Goal: Task Accomplishment & Management: Complete application form

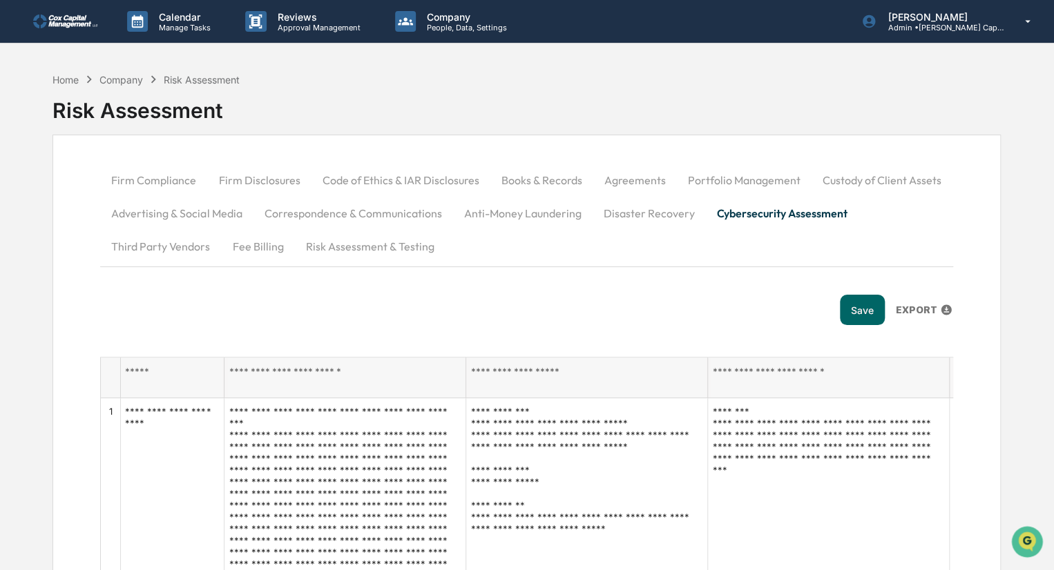
click at [164, 244] on button "Third Party Vendors" at bounding box center [160, 246] width 121 height 33
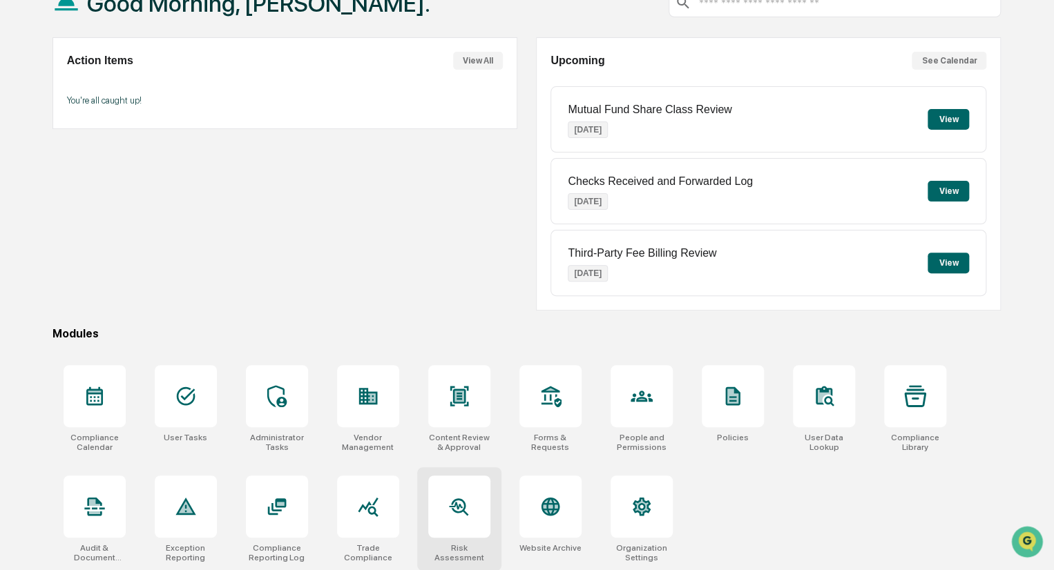
click at [456, 490] on div at bounding box center [459, 507] width 62 height 62
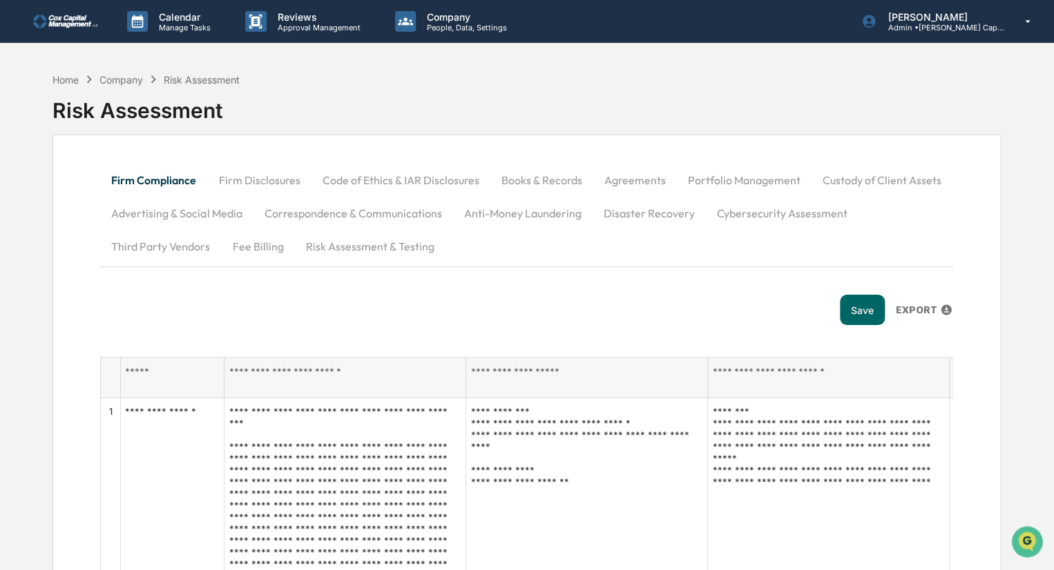
click at [263, 244] on button "Fee Billing" at bounding box center [257, 246] width 73 height 33
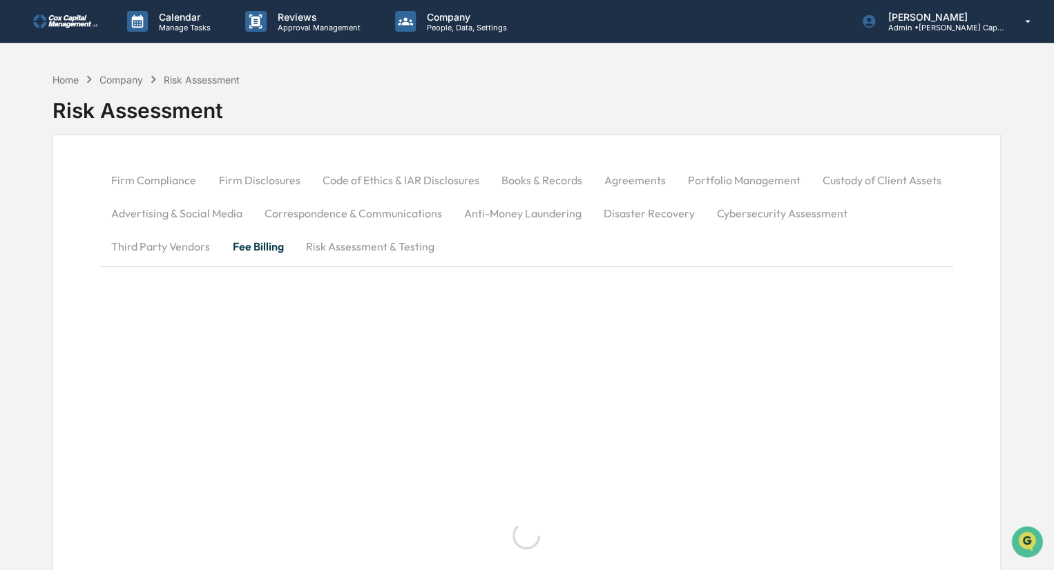
click at [263, 244] on button "Fee Billing" at bounding box center [257, 246] width 73 height 33
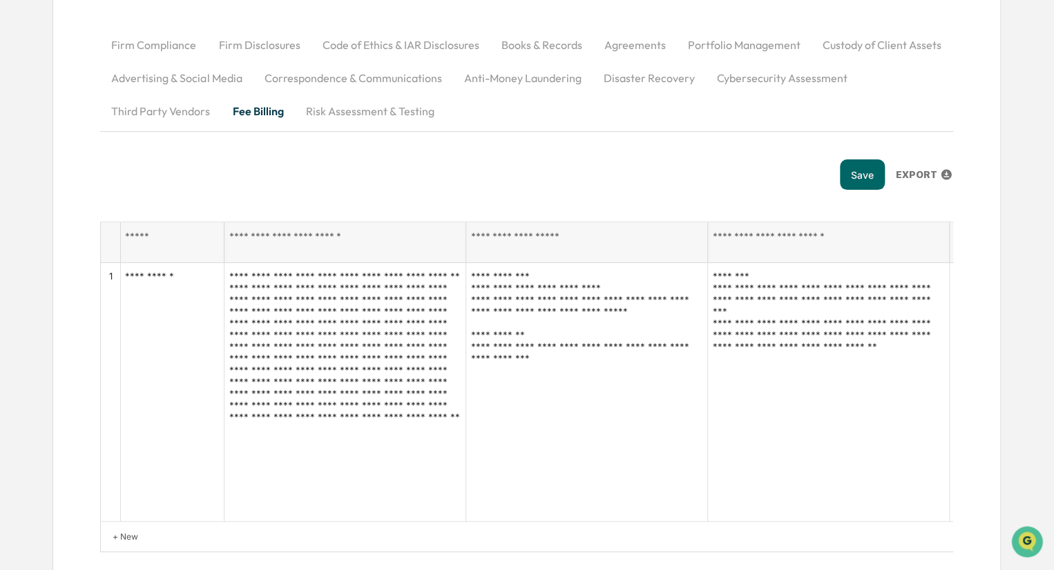
scroll to position [140, 0]
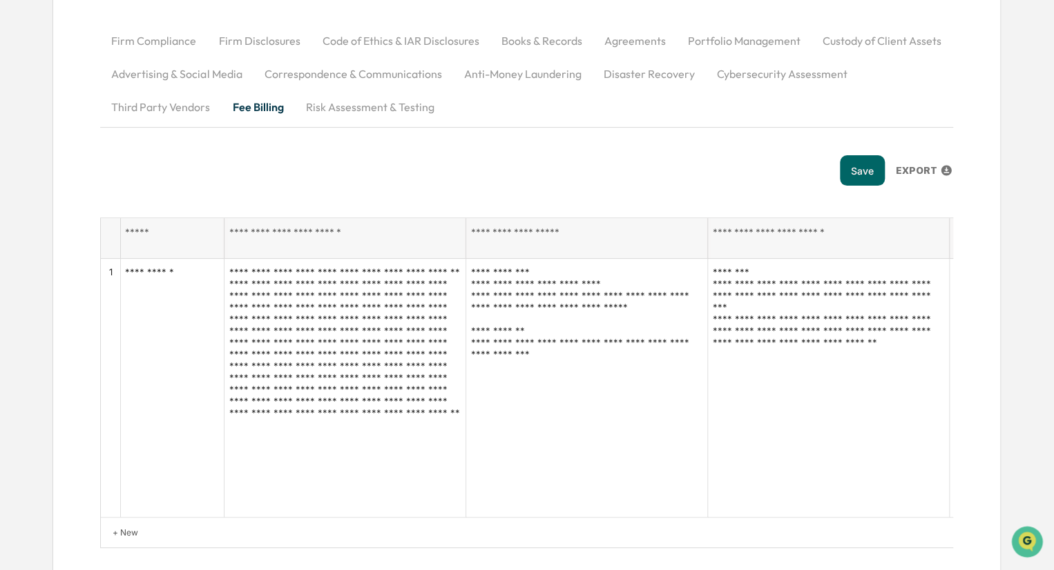
click at [370, 111] on button "Risk Assessment & Testing" at bounding box center [369, 106] width 151 height 33
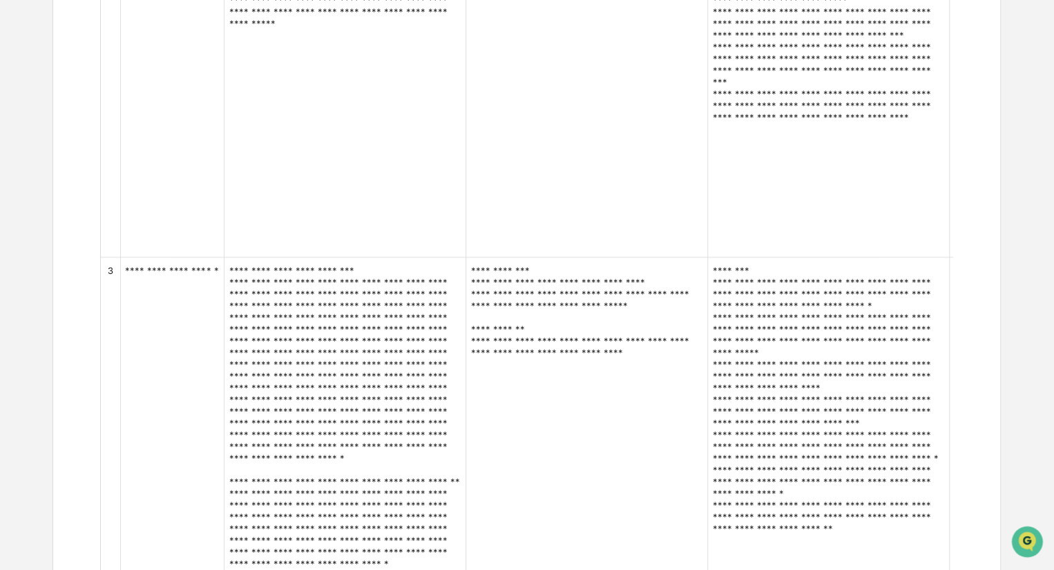
scroll to position [732, 0]
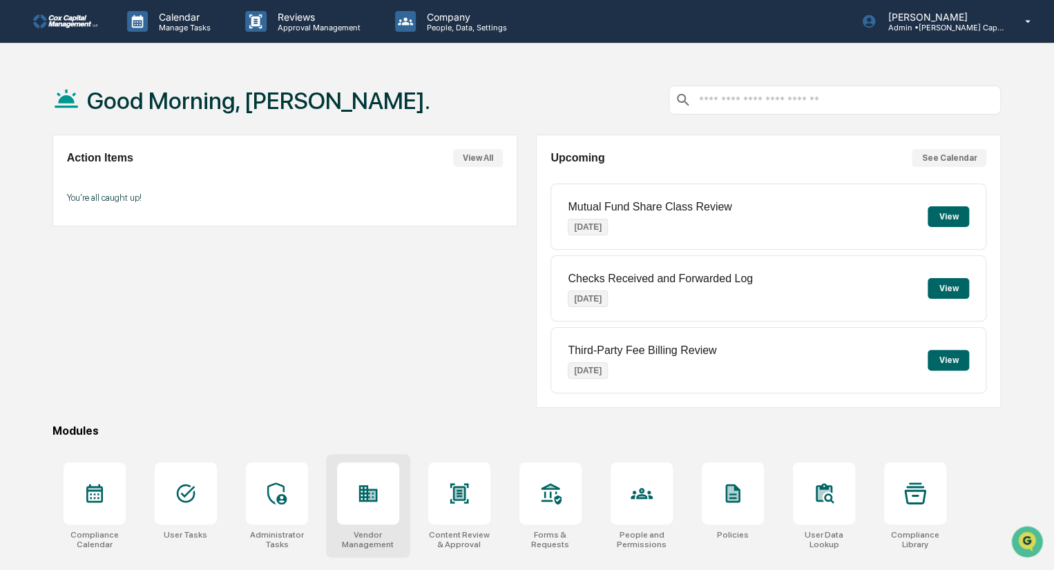
click at [376, 501] on icon at bounding box center [368, 494] width 22 height 22
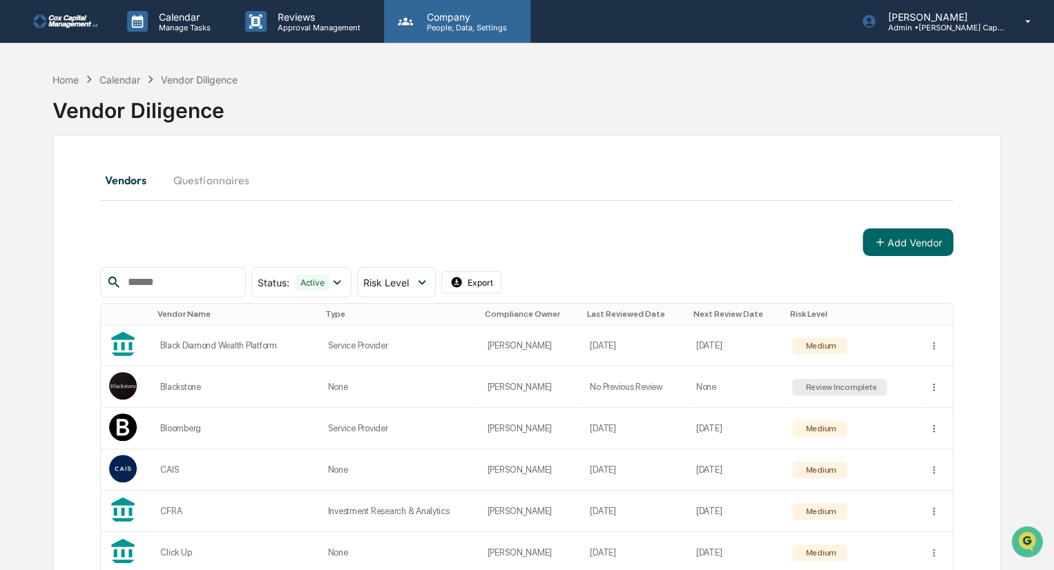
click at [459, 26] on p "People, Data, Settings" at bounding box center [465, 28] width 98 height 10
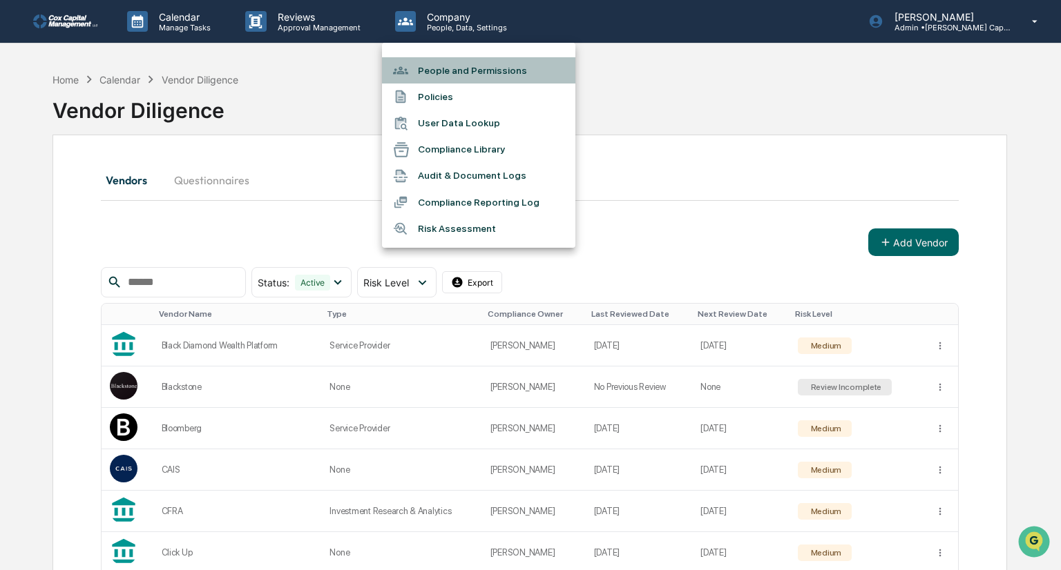
click at [473, 71] on li "People and Permissions" at bounding box center [478, 70] width 193 height 26
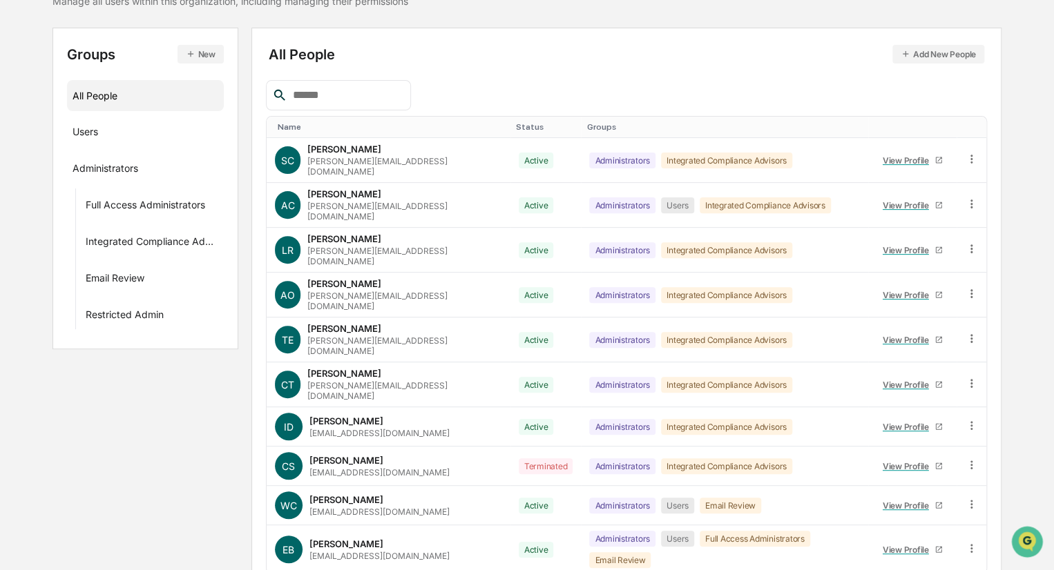
scroll to position [149, 0]
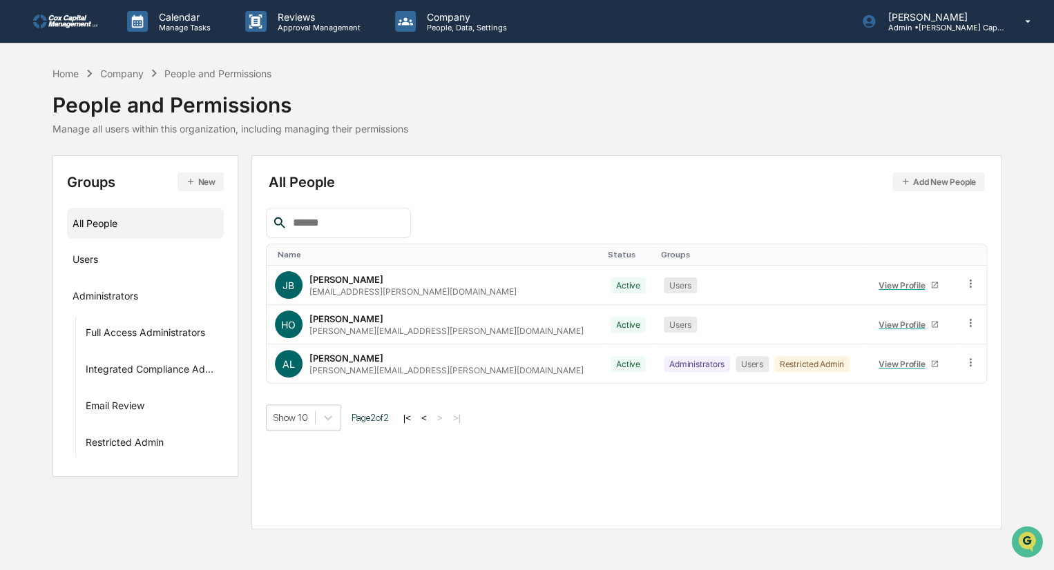
scroll to position [0, 0]
click at [778, 365] on div "Restricted Admin" at bounding box center [815, 364] width 75 height 16
click at [431, 417] on button "<" at bounding box center [426, 418] width 14 height 12
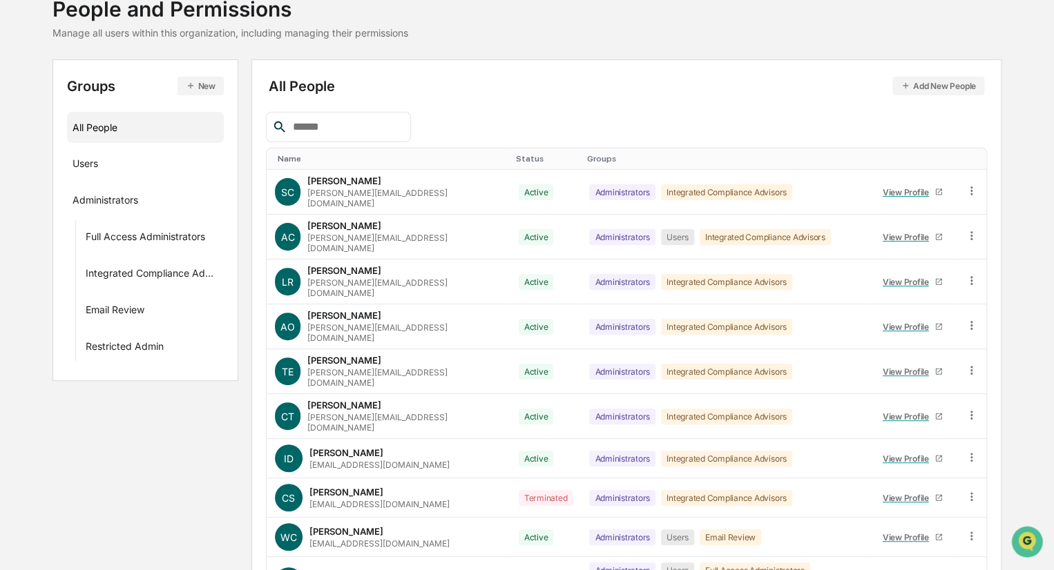
scroll to position [149, 0]
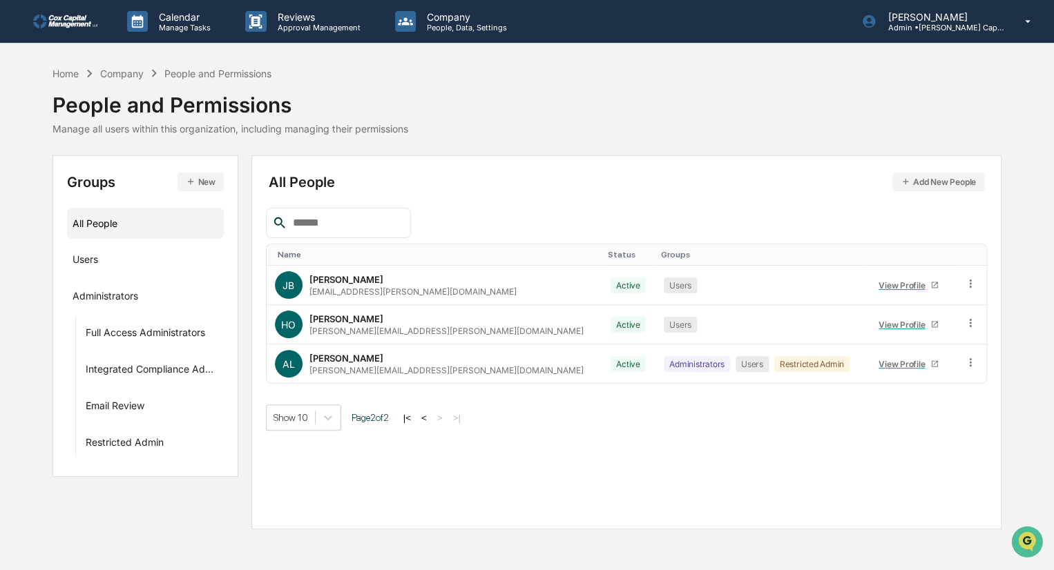
scroll to position [0, 0]
click at [970, 362] on icon at bounding box center [976, 362] width 13 height 13
click at [312, 29] on p "Approval Management" at bounding box center [317, 28] width 101 height 10
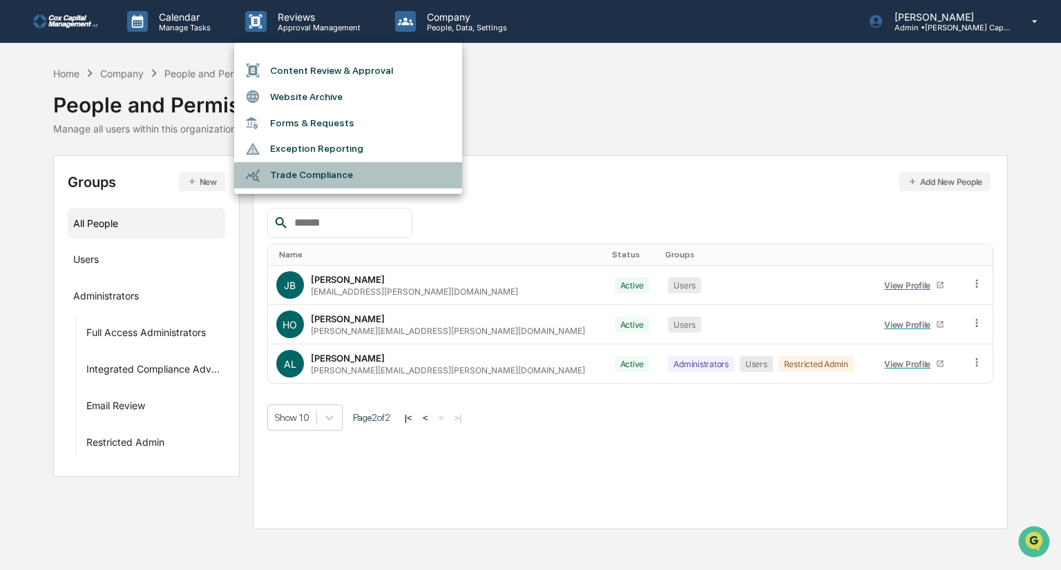
click at [317, 175] on li "Trade Compliance" at bounding box center [348, 175] width 228 height 26
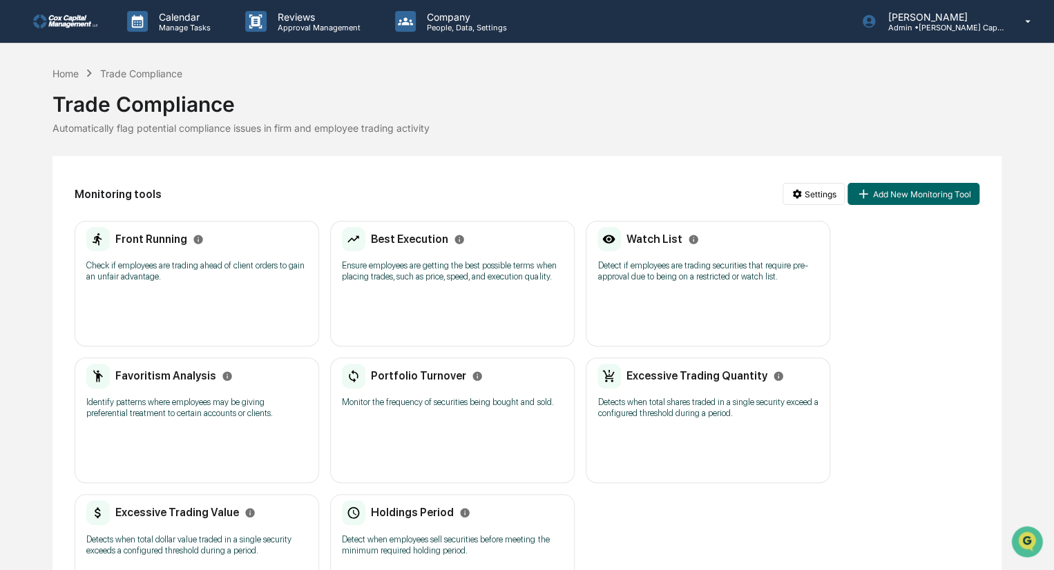
click at [663, 266] on p "Detect if employees are trading securities that require pre-approval due to bei…" at bounding box center [707, 271] width 221 height 22
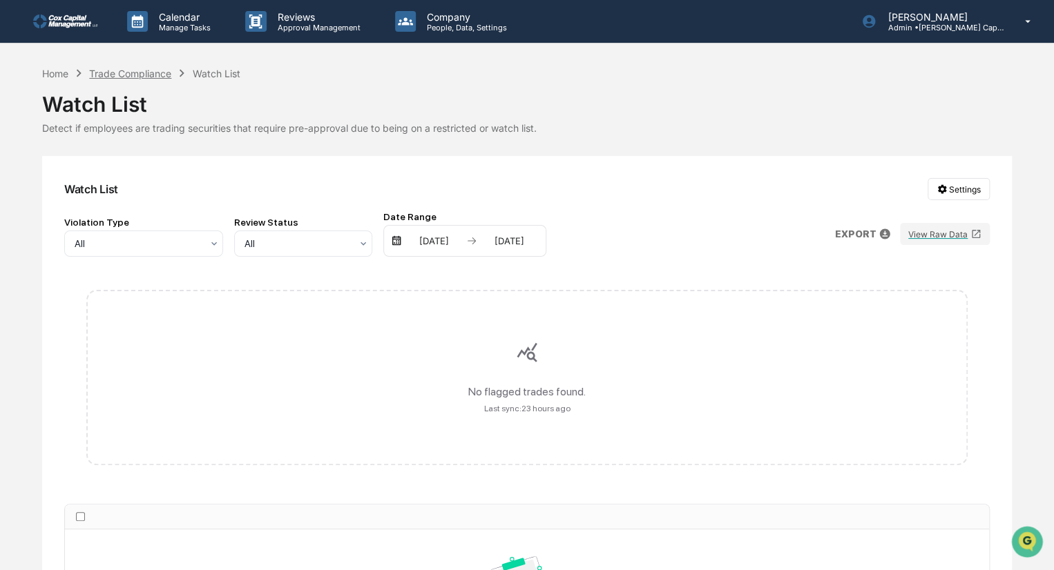
click at [155, 75] on div "Trade Compliance" at bounding box center [130, 74] width 82 height 12
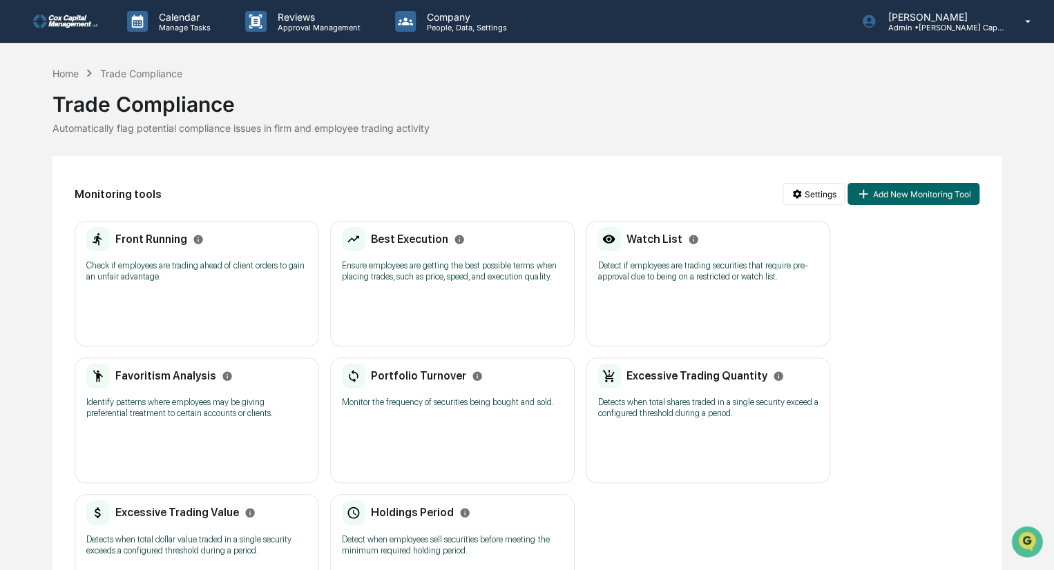
click at [485, 412] on div "Portfolio Turnover Monitor the frequency of securities being bought and sold." at bounding box center [452, 390] width 221 height 53
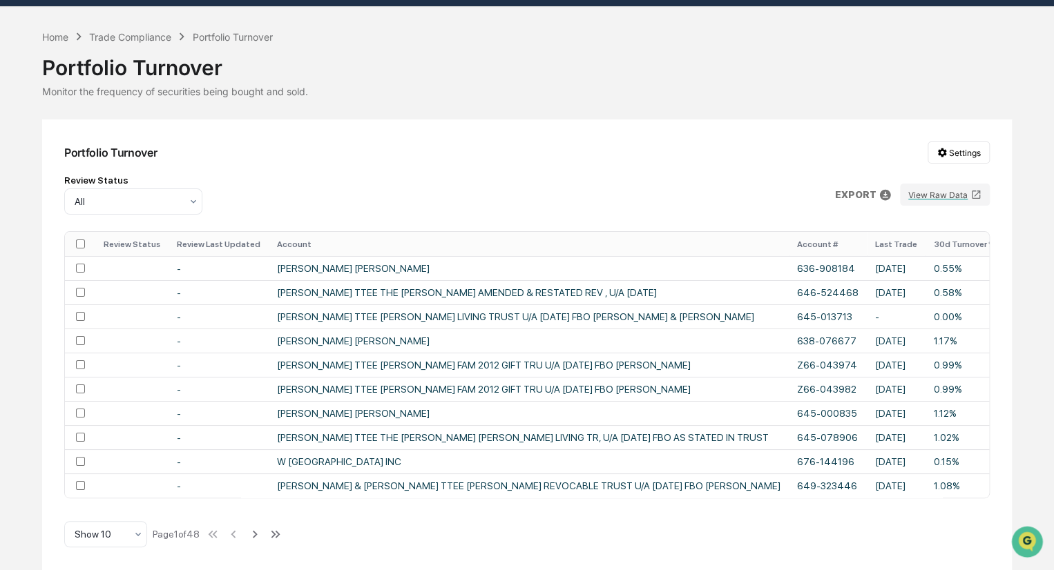
scroll to position [44, 0]
click at [257, 535] on icon at bounding box center [254, 534] width 15 height 15
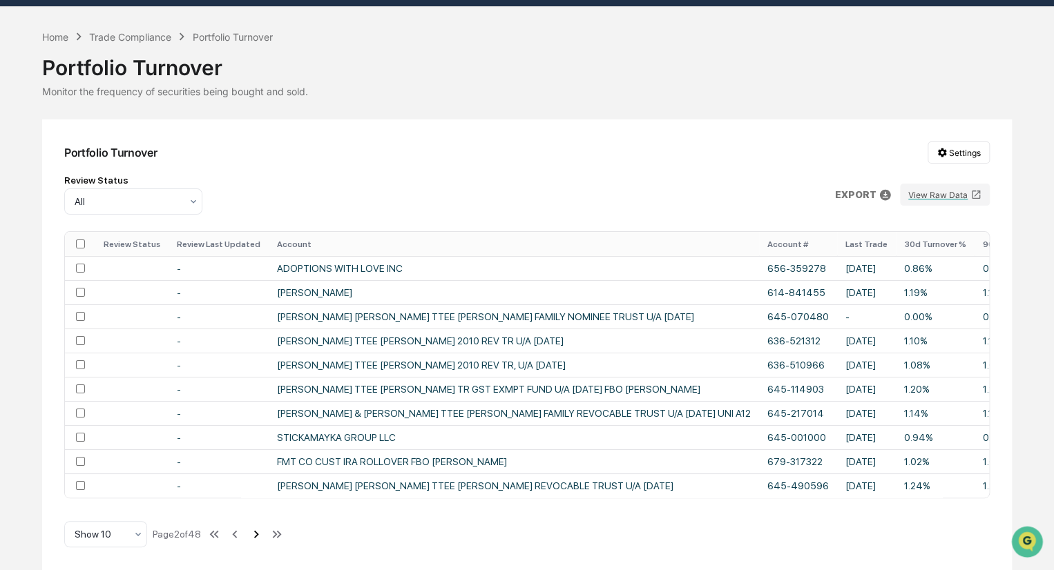
click at [257, 535] on icon at bounding box center [256, 534] width 15 height 15
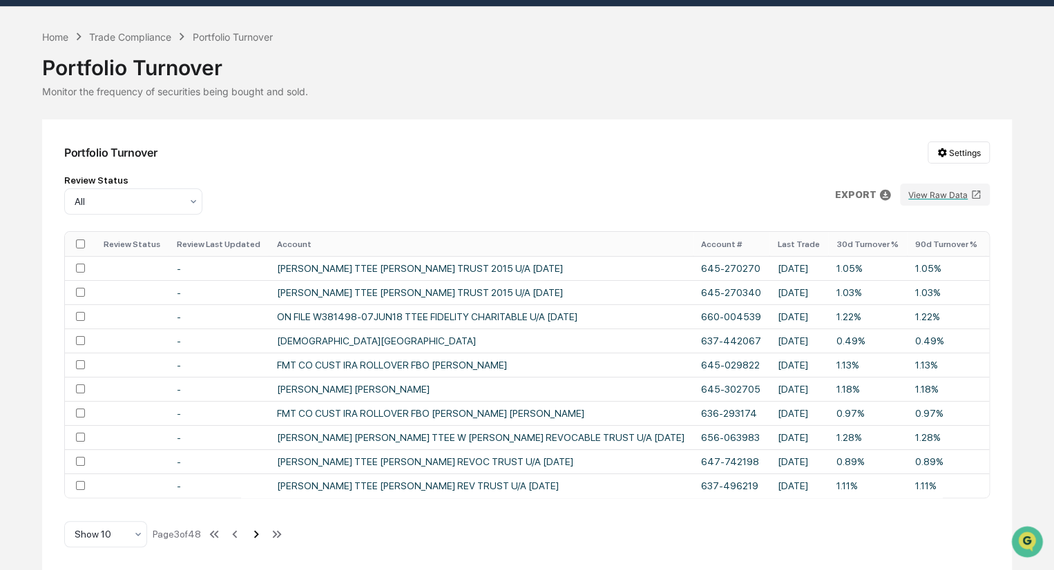
click at [257, 535] on icon at bounding box center [256, 534] width 15 height 15
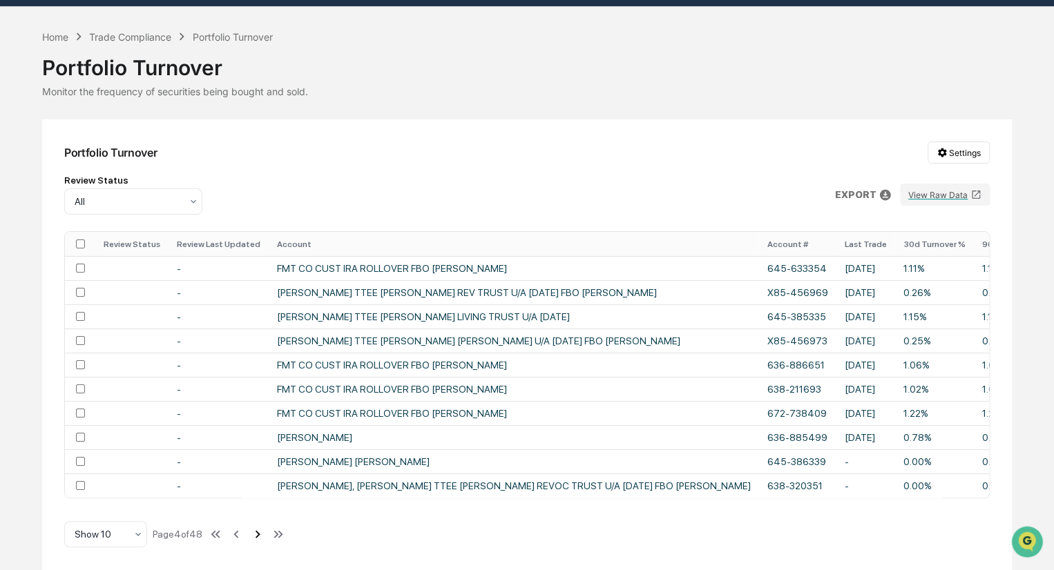
click at [257, 535] on icon at bounding box center [257, 534] width 15 height 15
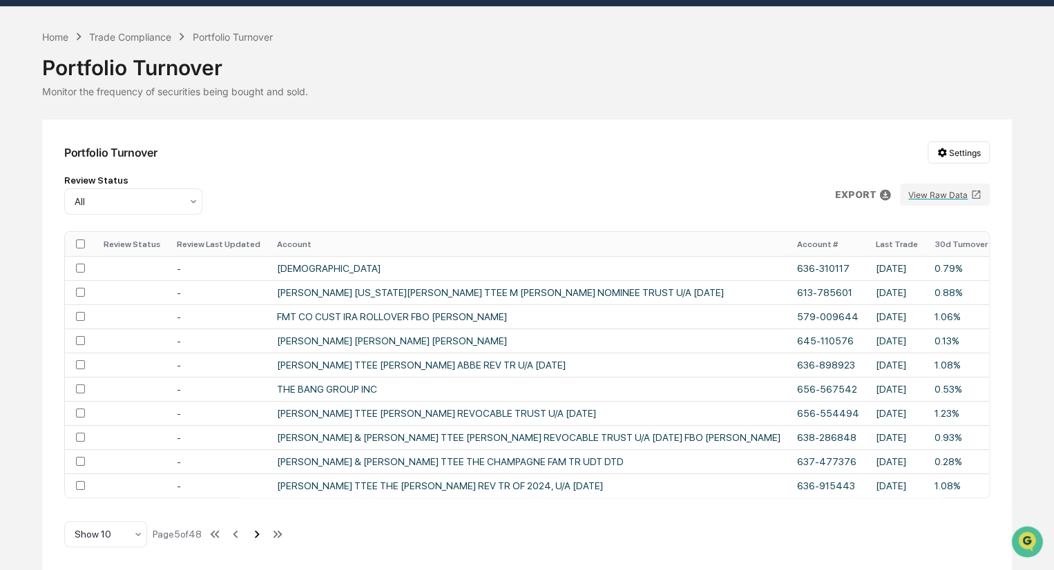
click at [257, 535] on icon at bounding box center [256, 534] width 15 height 15
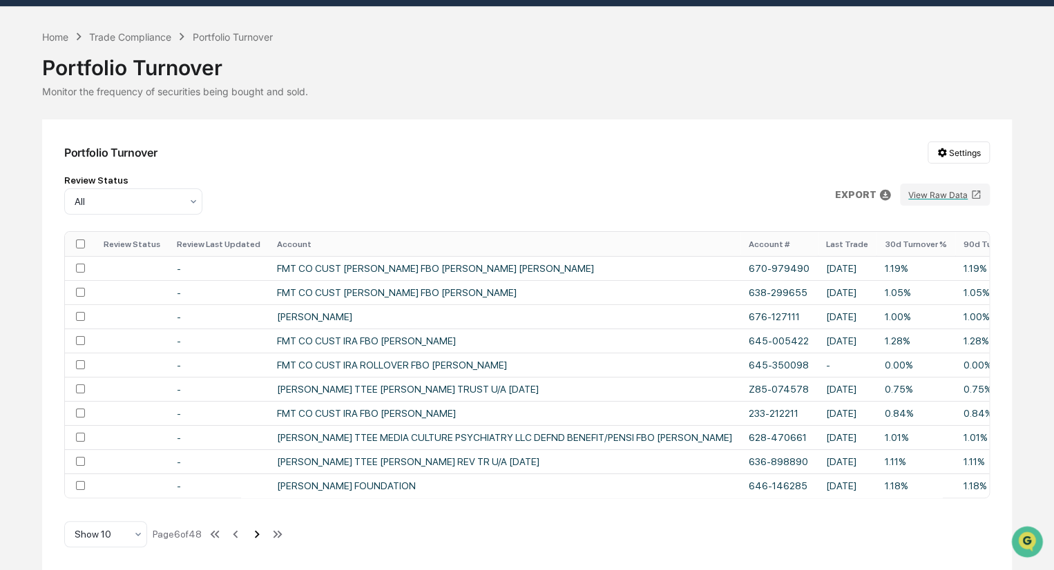
click at [257, 535] on icon at bounding box center [256, 534] width 15 height 15
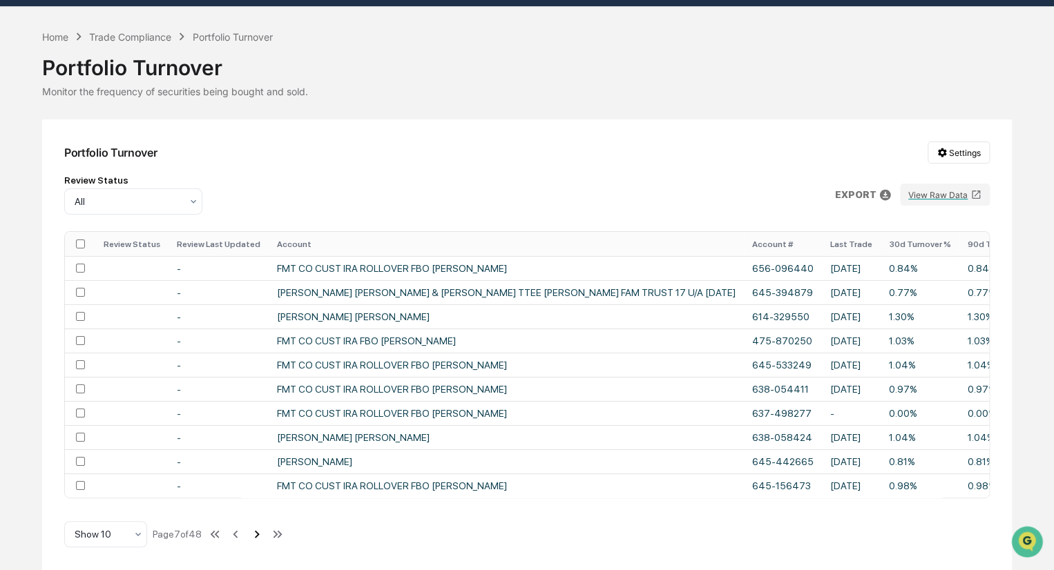
click at [257, 535] on icon at bounding box center [256, 534] width 15 height 15
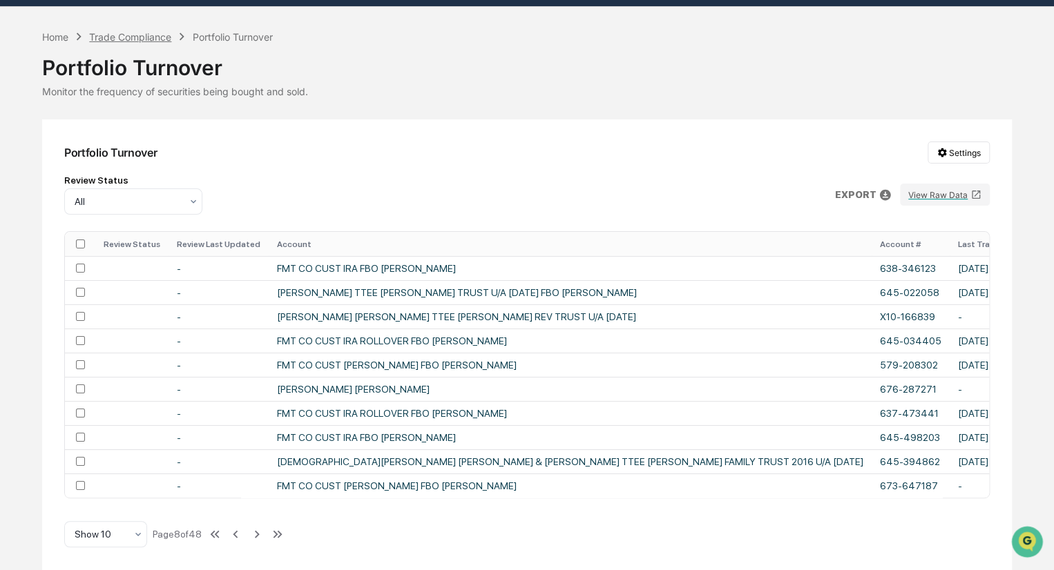
click at [140, 31] on div "Trade Compliance" at bounding box center [130, 37] width 82 height 12
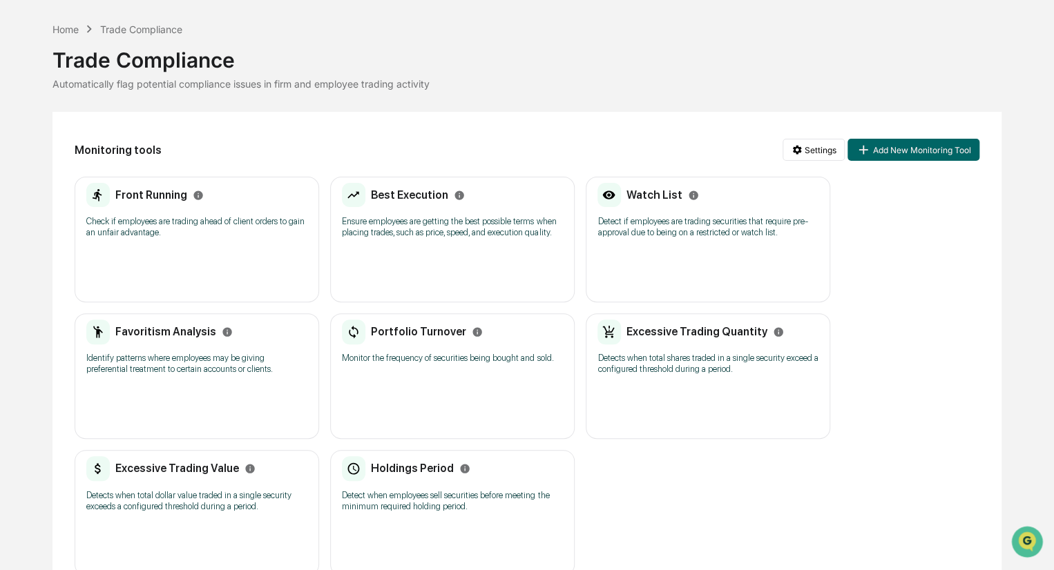
click at [413, 227] on p "Ensure employees are getting the best possible terms when placing trades, such …" at bounding box center [452, 227] width 221 height 22
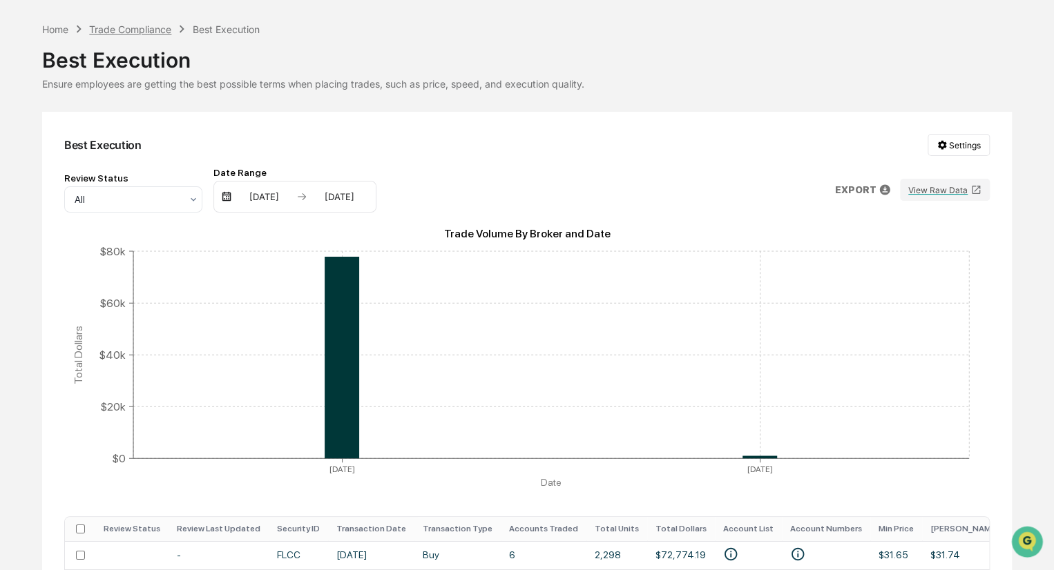
click at [146, 26] on div "Trade Compliance" at bounding box center [130, 29] width 82 height 12
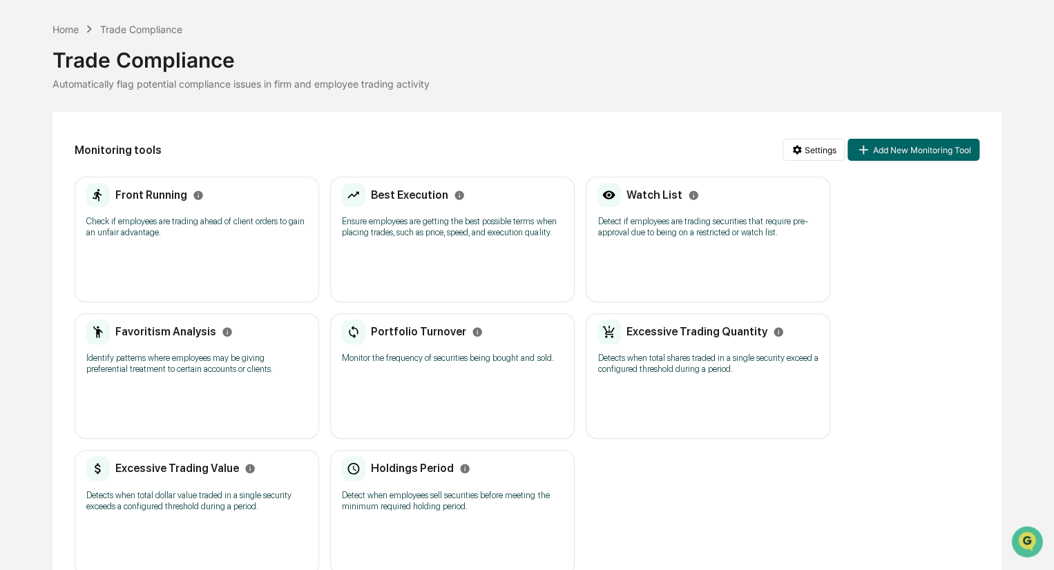
click at [182, 468] on h2 "Excessive Trading Value" at bounding box center [177, 468] width 124 height 13
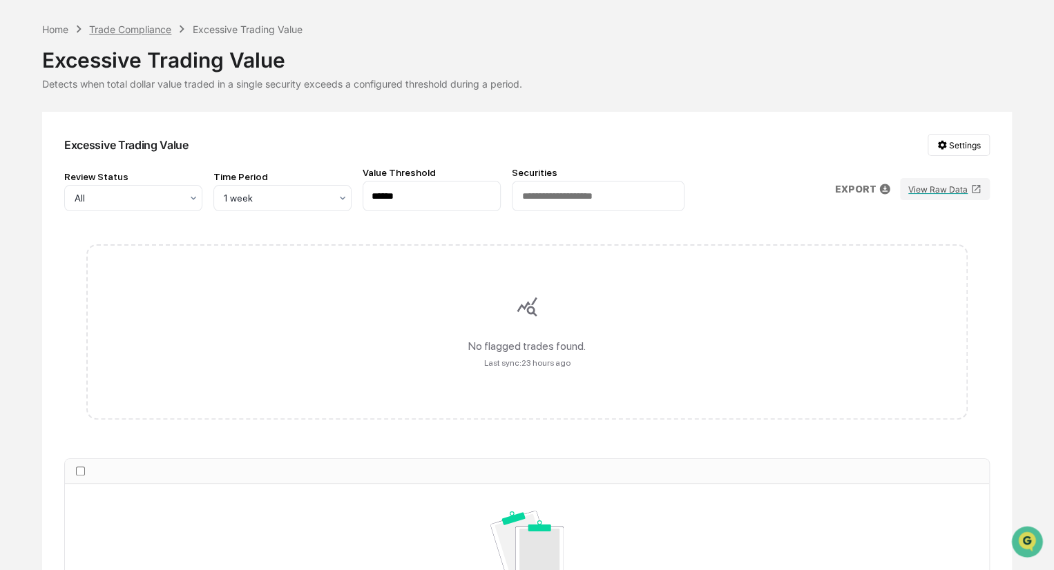
click at [154, 30] on div "Trade Compliance" at bounding box center [130, 29] width 82 height 12
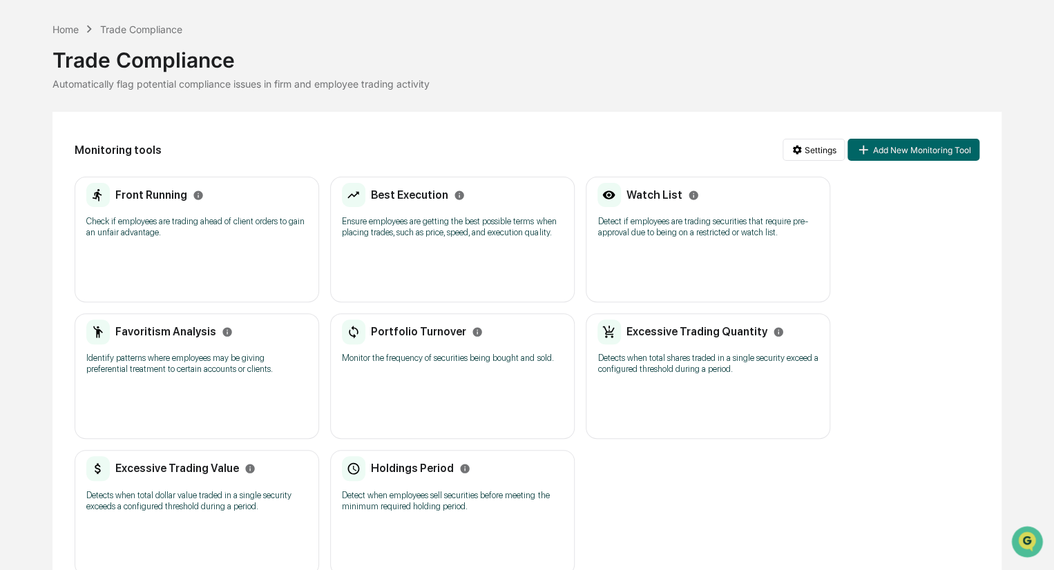
click at [160, 197] on h2 "Front Running" at bounding box center [151, 195] width 72 height 13
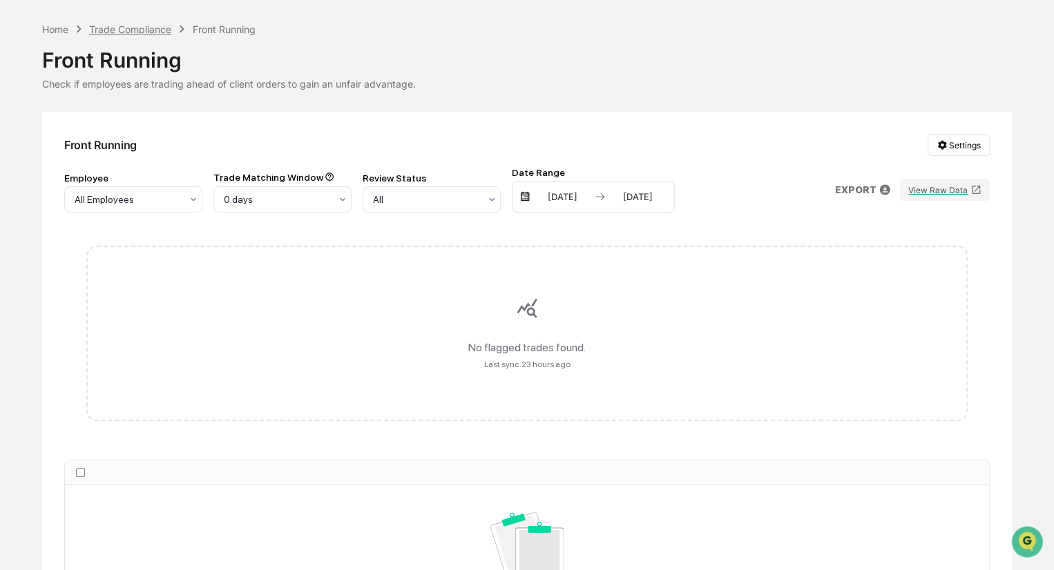
click at [135, 26] on div "Trade Compliance" at bounding box center [130, 29] width 82 height 12
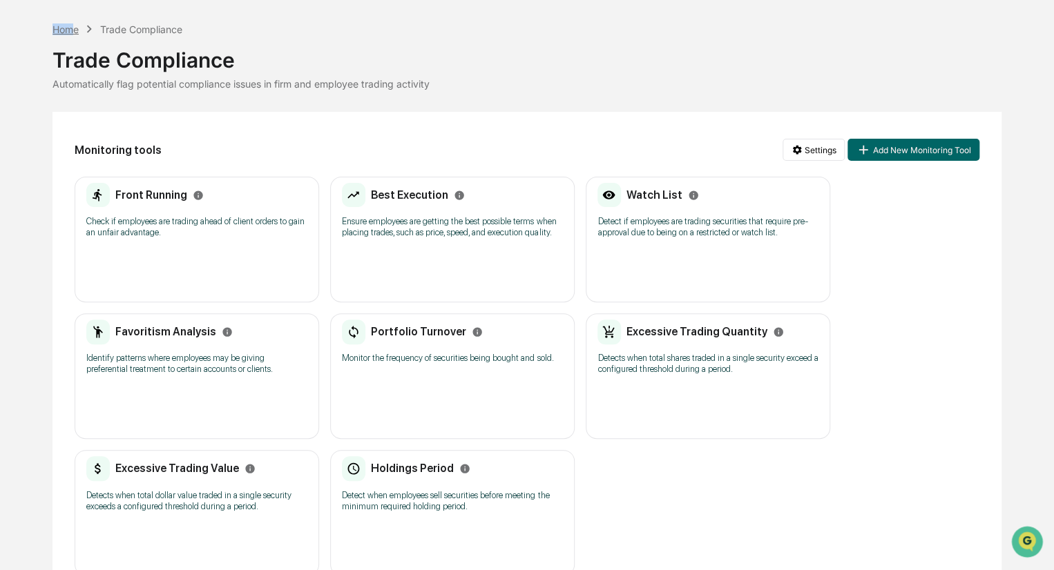
drag, startPoint x: 52, startPoint y: 19, endPoint x: 74, endPoint y: 28, distance: 23.5
click at [74, 28] on div "Calendar Manage Tasks Reviews Approval Management Company People, Data, Setting…" at bounding box center [527, 277] width 1054 height 642
click at [74, 28] on div "Home" at bounding box center [65, 29] width 26 height 12
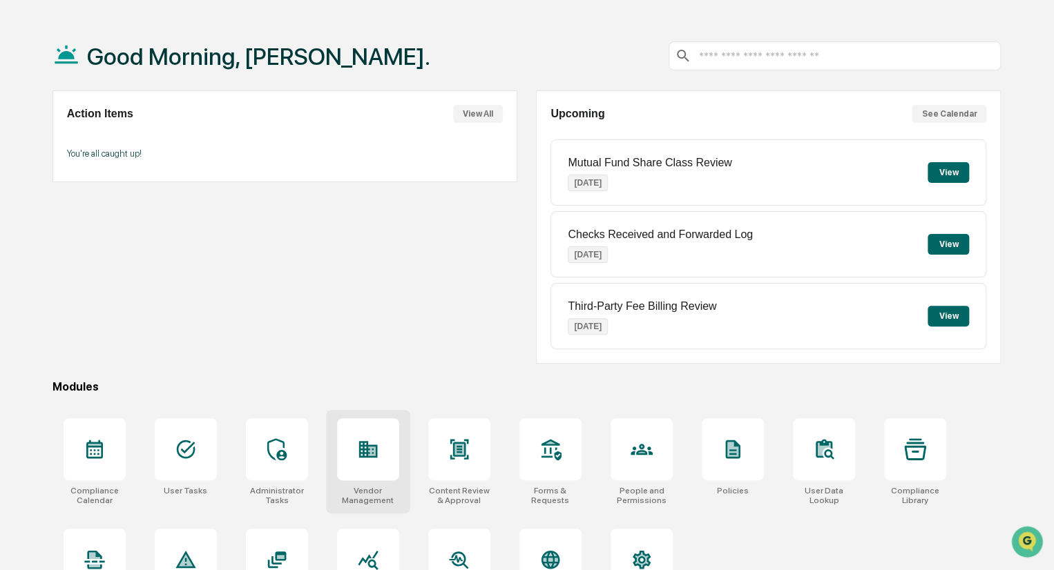
click at [374, 448] on icon at bounding box center [372, 451] width 8 height 9
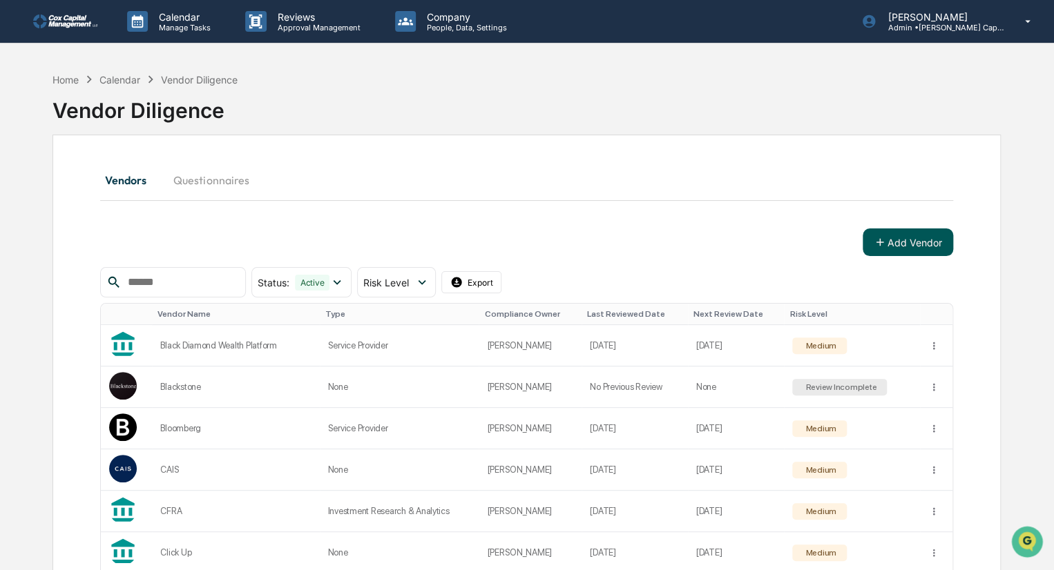
click at [922, 235] on button "Add Vendor" at bounding box center [908, 243] width 90 height 28
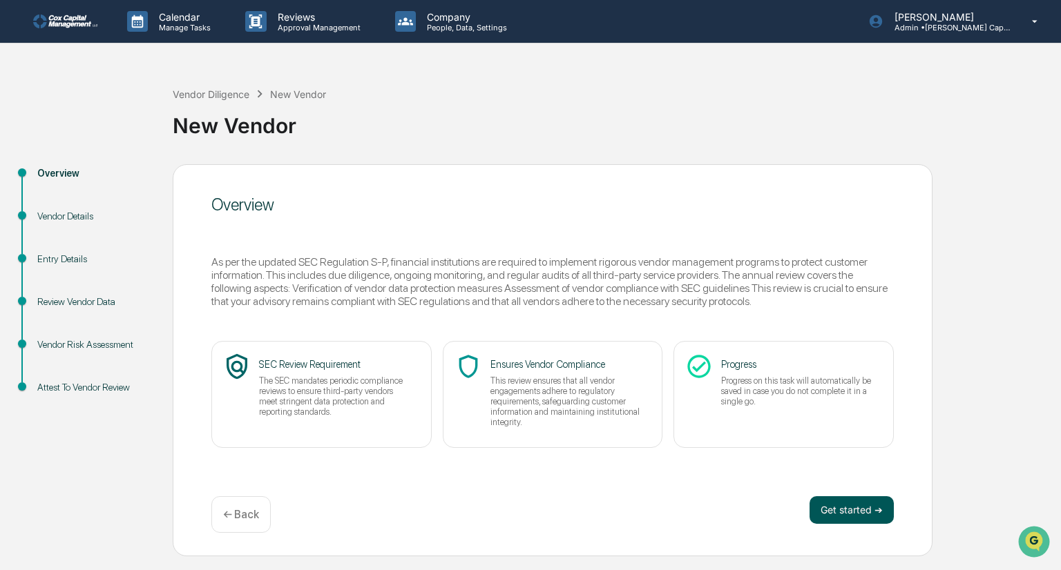
click at [858, 512] on button "Get started ➔" at bounding box center [851, 511] width 84 height 28
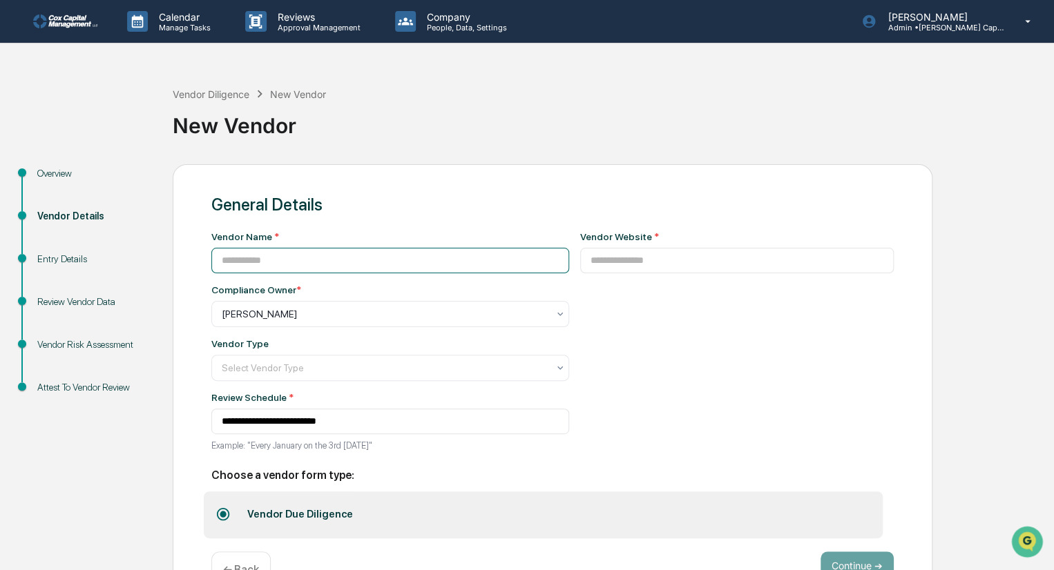
click at [423, 255] on input at bounding box center [390, 261] width 358 height 26
type input "********"
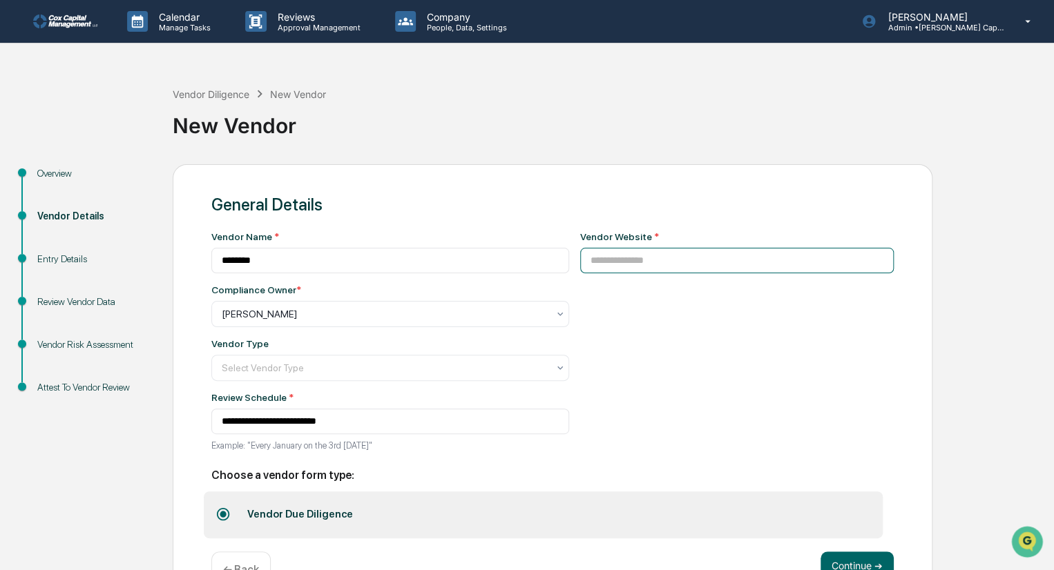
click at [644, 268] on input at bounding box center [737, 261] width 314 height 26
click at [605, 262] on input at bounding box center [737, 261] width 314 height 26
paste input "**********"
type input "**********"
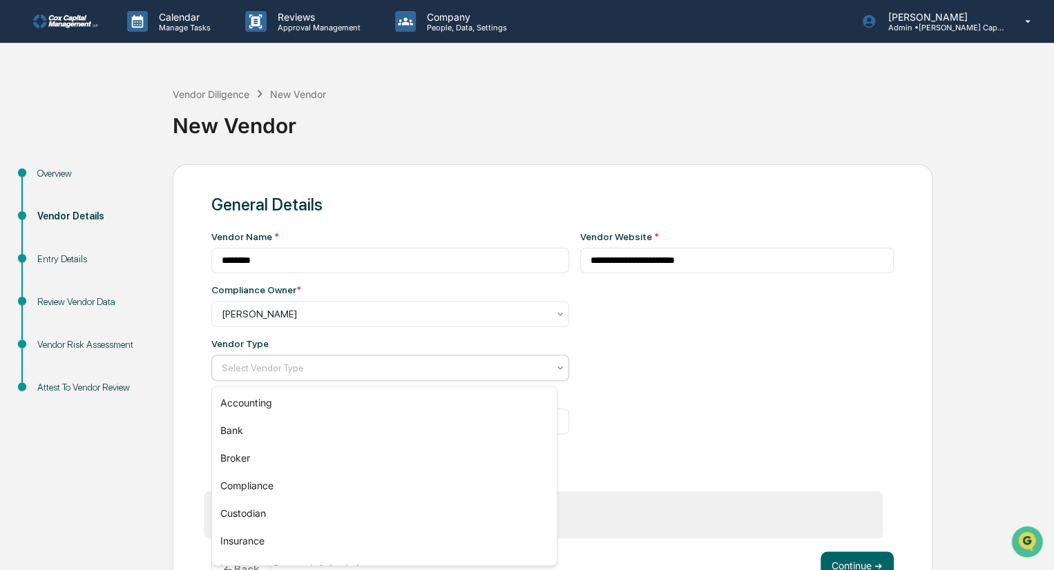
click at [557, 369] on icon at bounding box center [560, 367] width 6 height 3
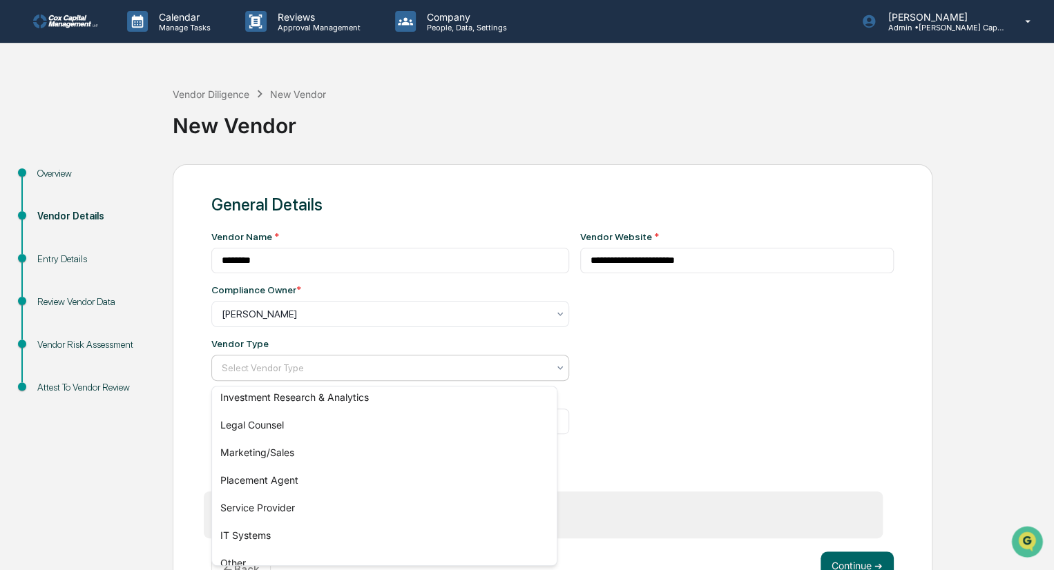
scroll to position [185, 0]
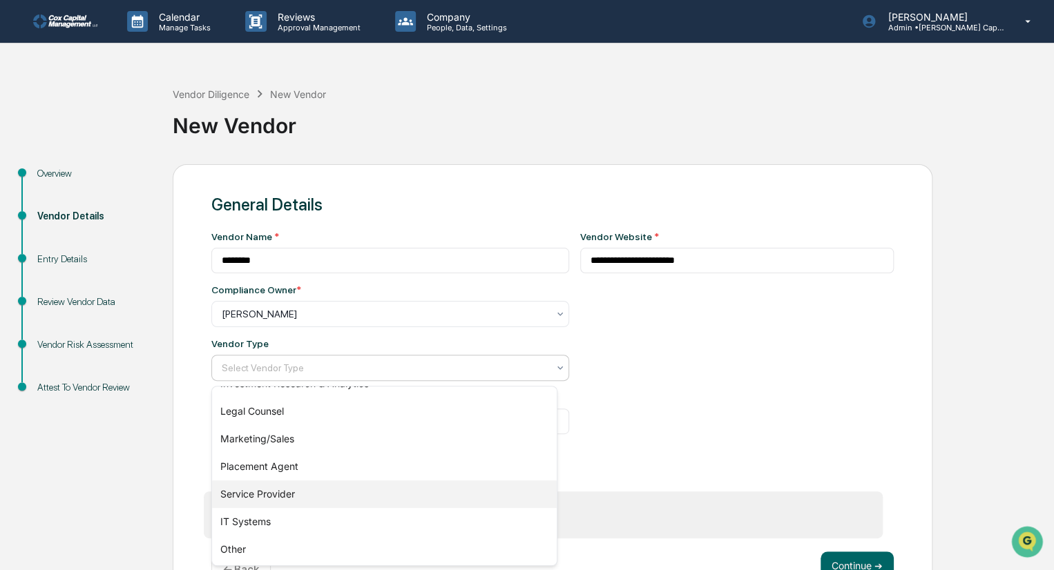
click at [410, 492] on div "Service Provider" at bounding box center [384, 495] width 345 height 28
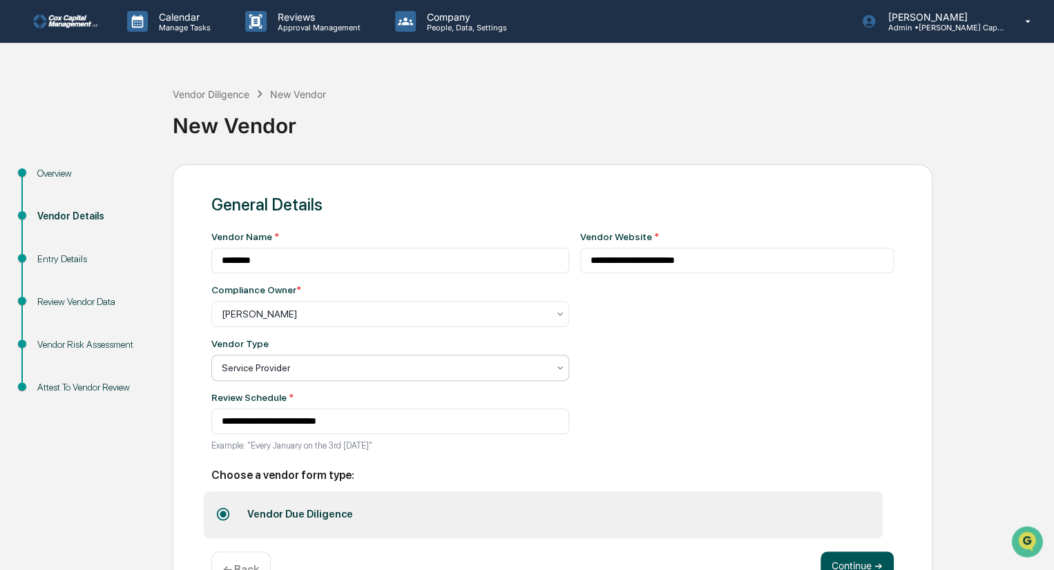
click at [874, 562] on button "Continue ➔" at bounding box center [856, 566] width 73 height 28
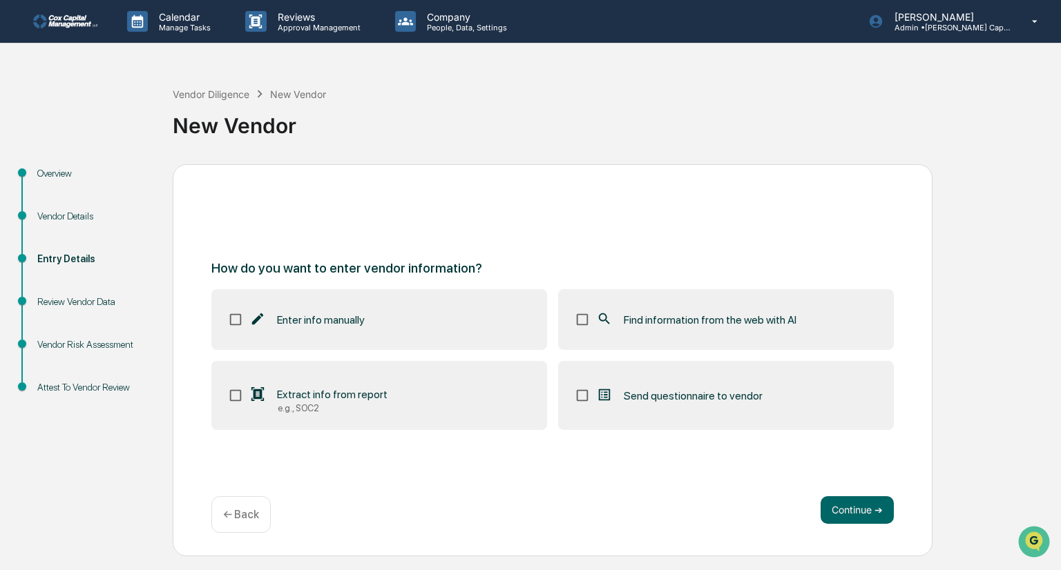
click at [381, 404] on div "e.g., SOC2" at bounding box center [333, 408] width 110 height 10
click at [856, 512] on button "Continue ➔" at bounding box center [856, 511] width 73 height 28
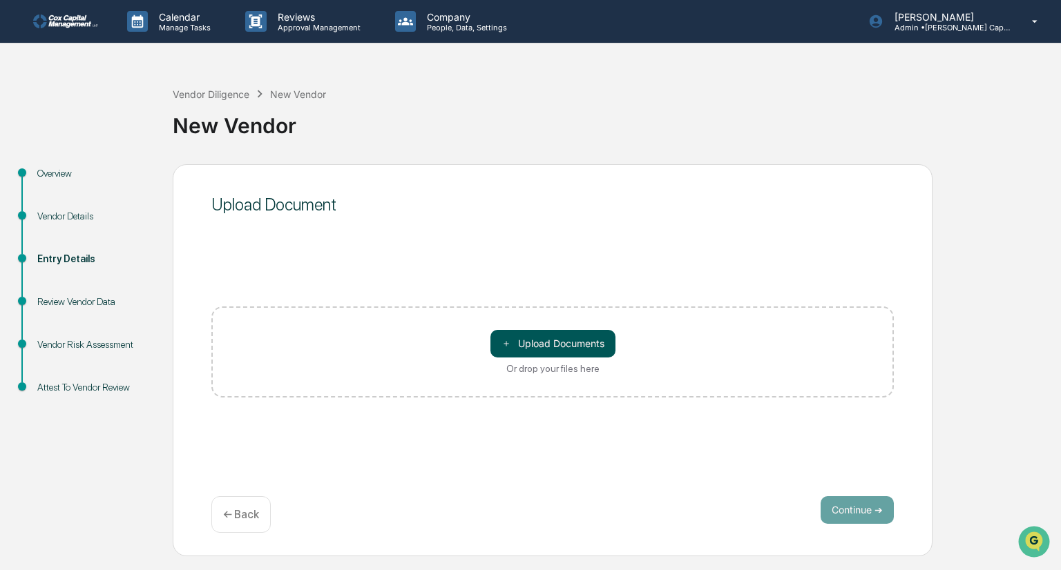
click at [588, 336] on button "＋ Upload Documents" at bounding box center [552, 344] width 125 height 28
click at [248, 523] on div "← Back" at bounding box center [240, 515] width 59 height 37
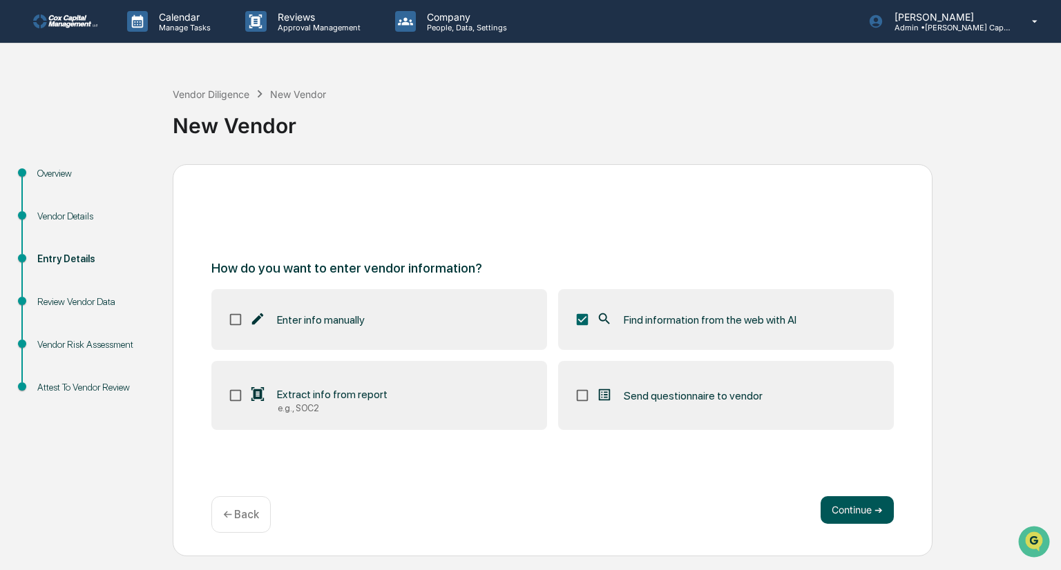
click at [860, 514] on button "Continue ➔" at bounding box center [856, 511] width 73 height 28
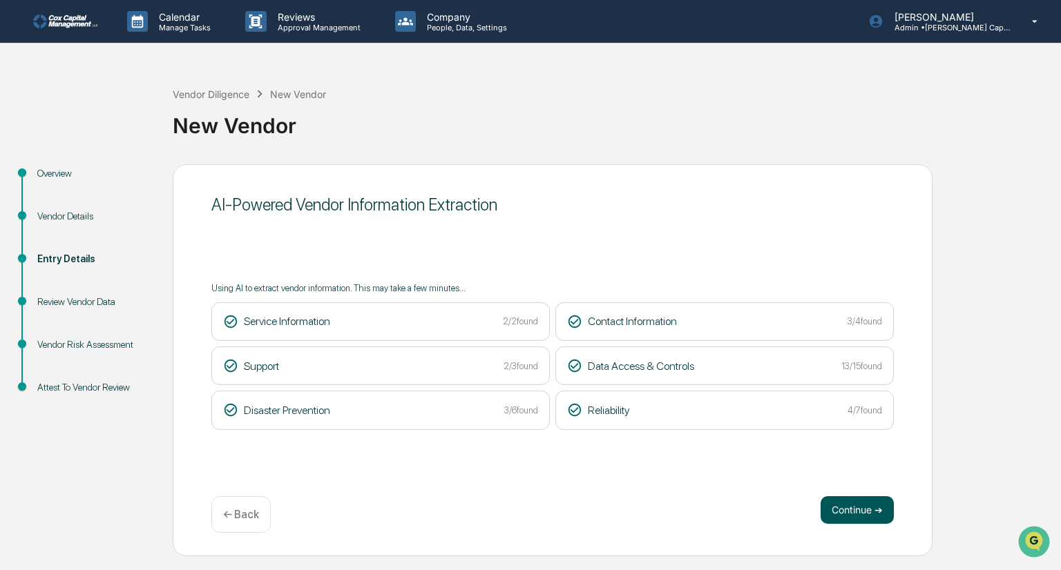
click at [834, 510] on button "Continue ➔" at bounding box center [856, 511] width 73 height 28
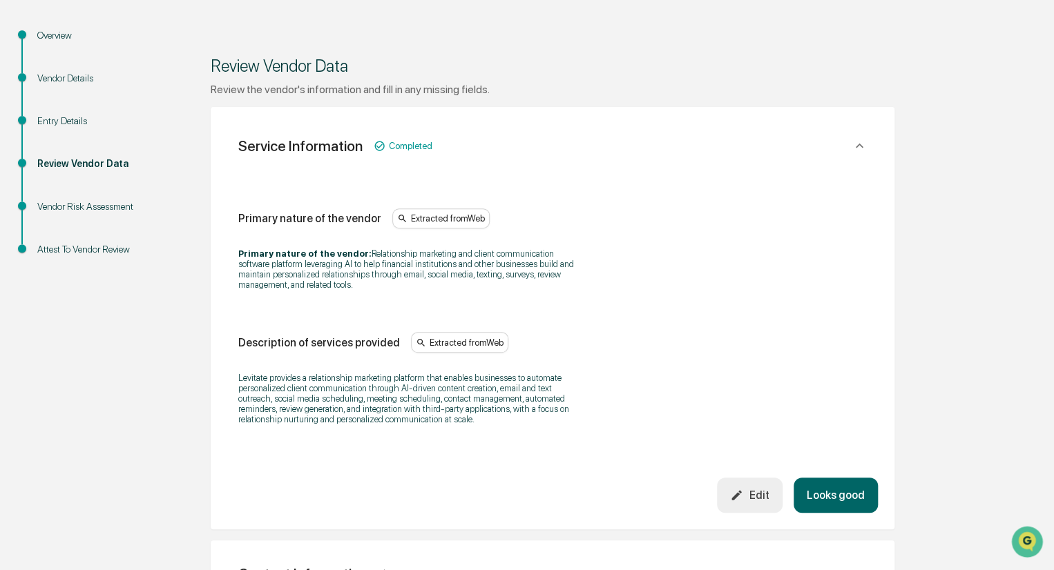
scroll to position [207, 0]
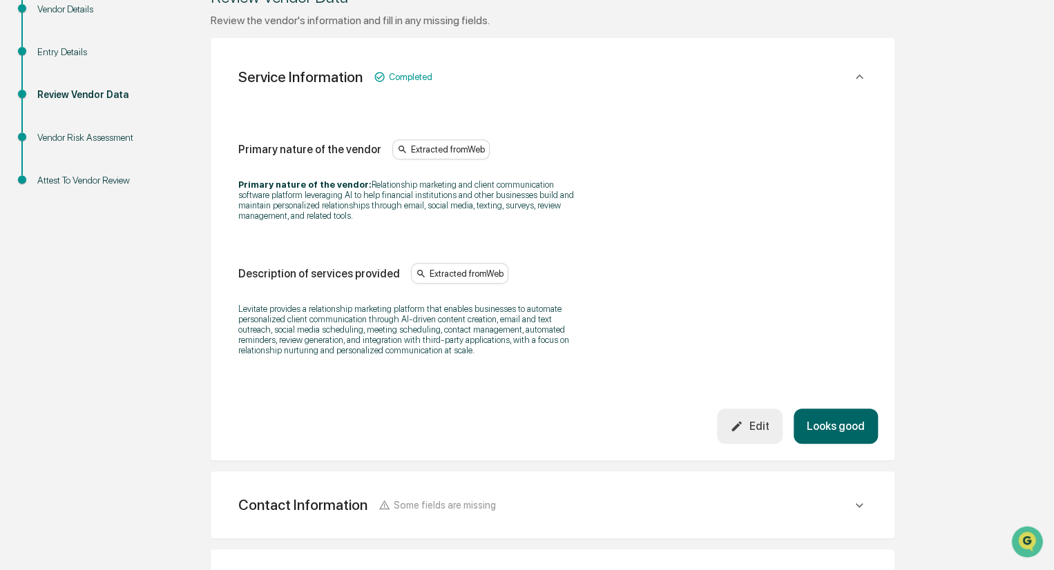
click at [829, 426] on button "Looks good" at bounding box center [835, 426] width 84 height 35
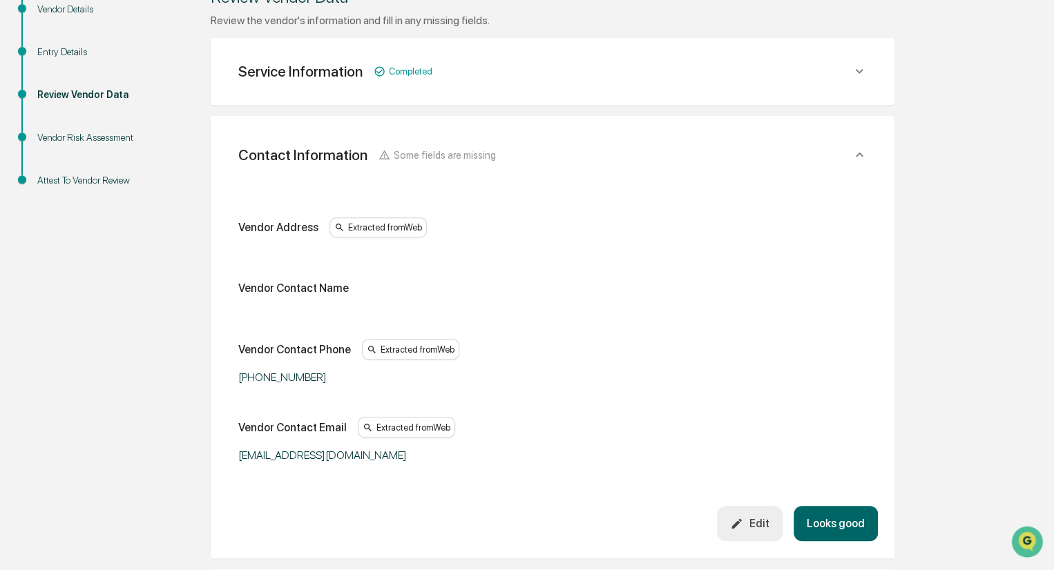
scroll to position [244, 0]
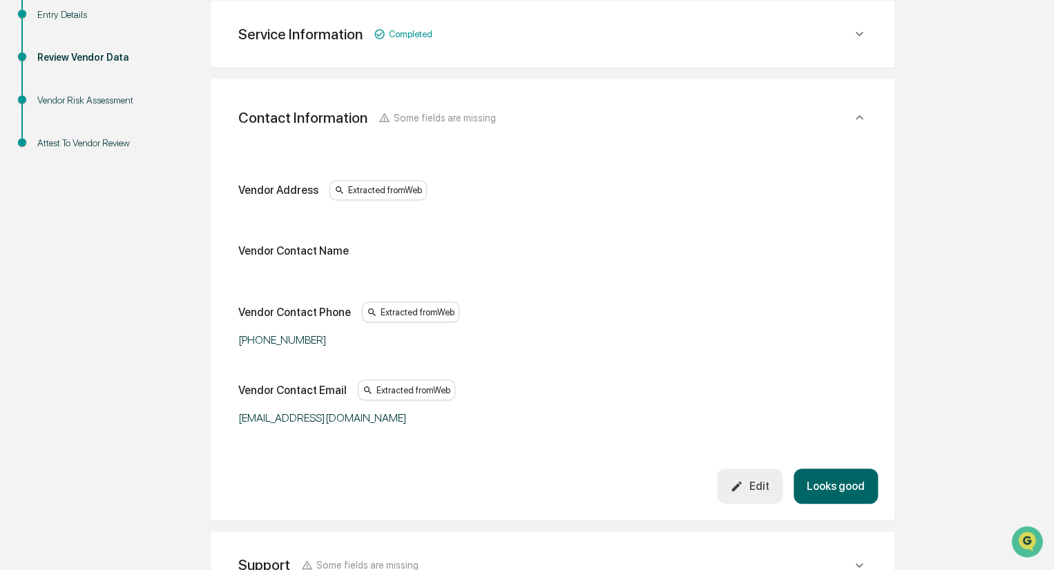
click at [749, 482] on div "Edit" at bounding box center [749, 486] width 39 height 13
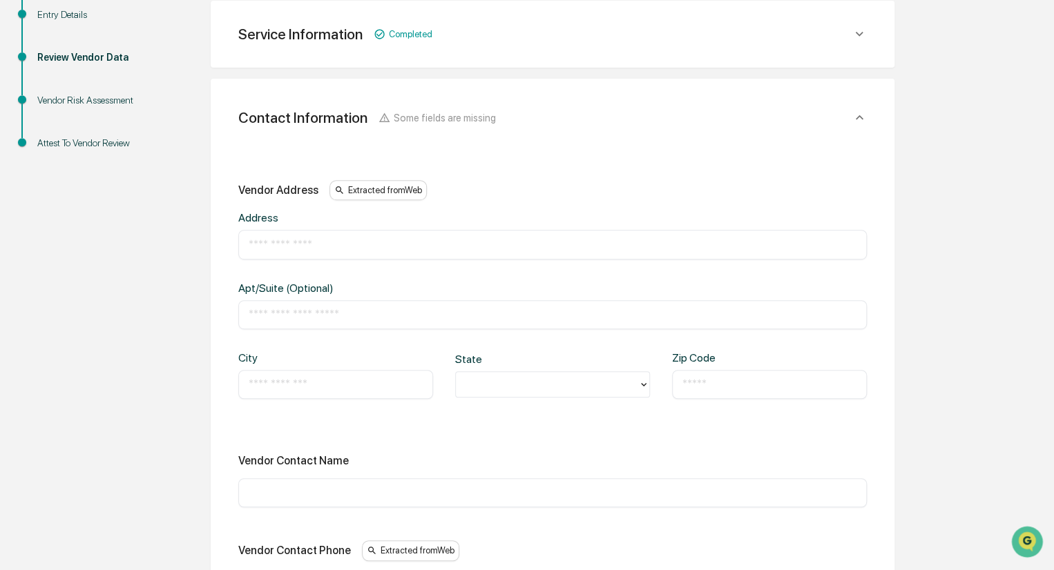
click at [315, 492] on input "text" at bounding box center [553, 493] width 608 height 14
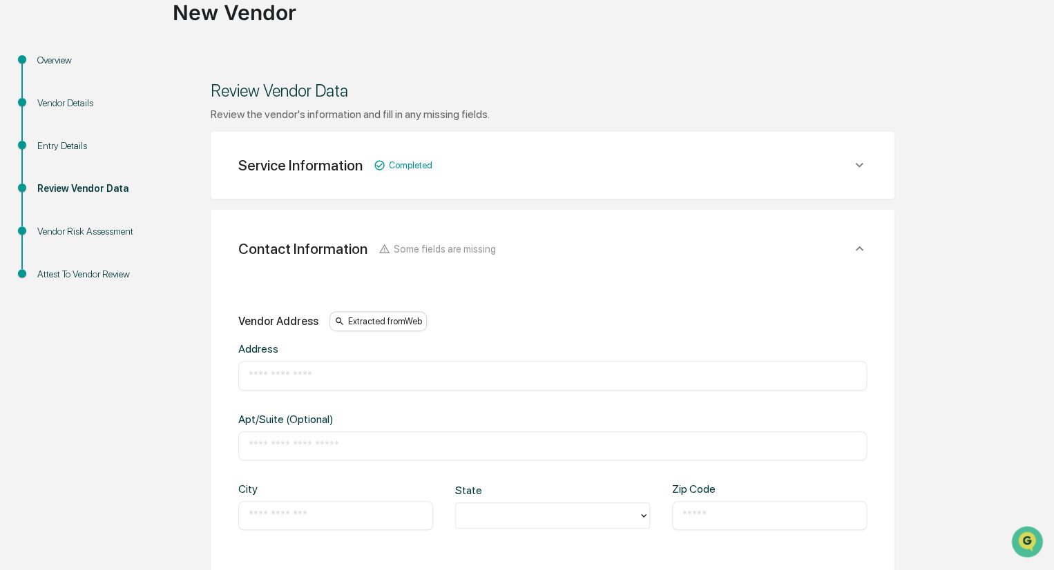
scroll to position [106, 0]
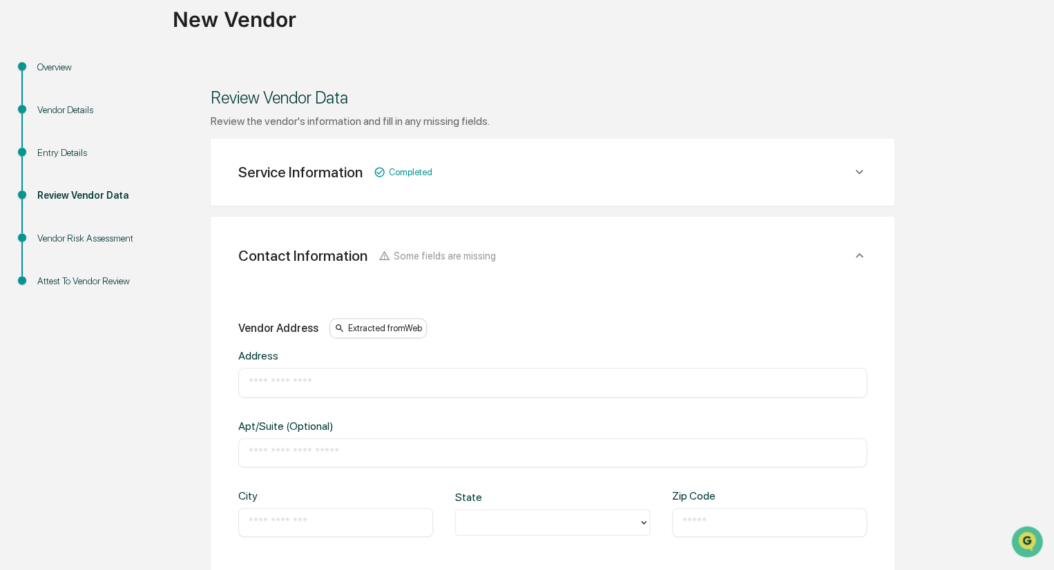
type input "**********"
click at [302, 385] on input "text" at bounding box center [553, 383] width 608 height 14
type input "**********"
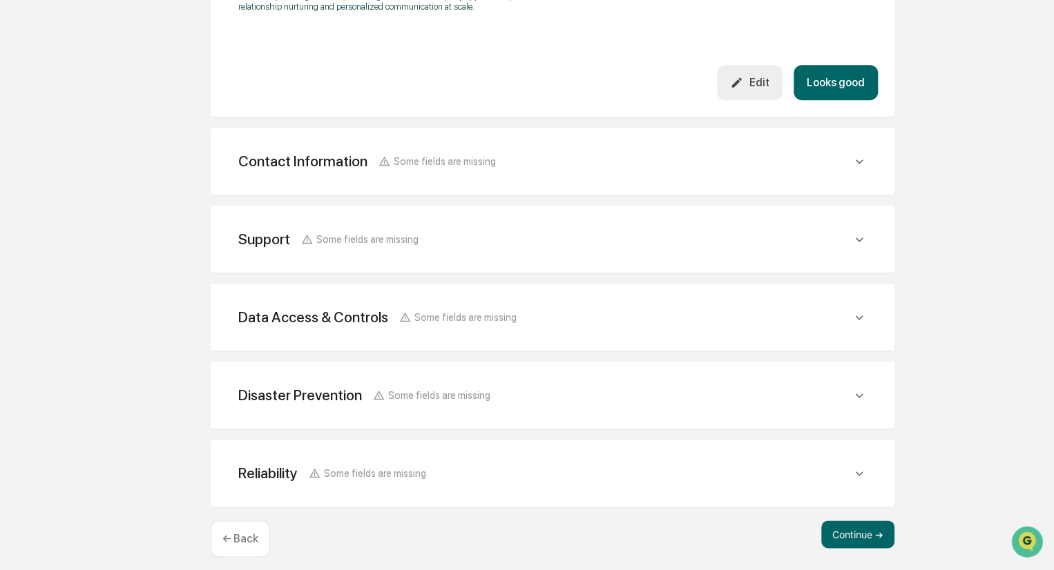
scroll to position [552, 0]
click at [854, 162] on icon at bounding box center [859, 160] width 15 height 15
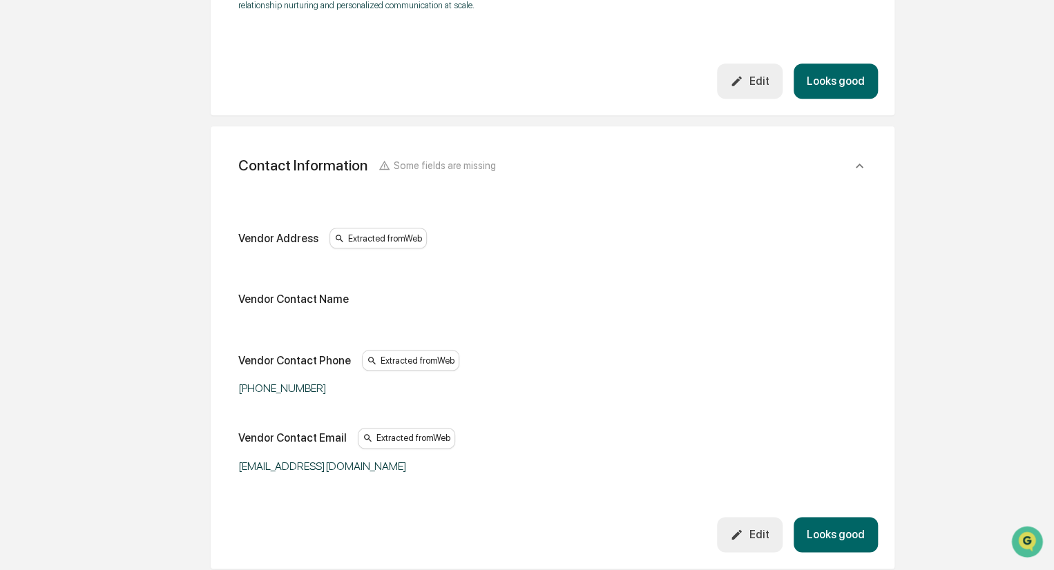
click at [753, 539] on div "Edit" at bounding box center [749, 534] width 39 height 13
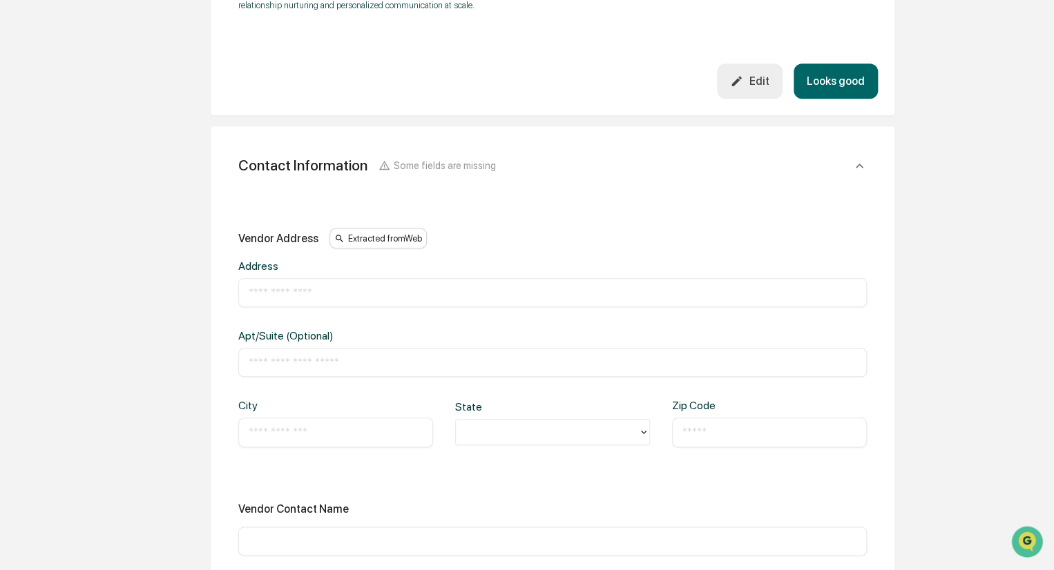
click at [359, 292] on input "text" at bounding box center [553, 293] width 608 height 14
type input "**********"
click at [343, 367] on input "text" at bounding box center [553, 363] width 608 height 14
click at [256, 434] on input "text" at bounding box center [336, 432] width 174 height 14
type input "*******"
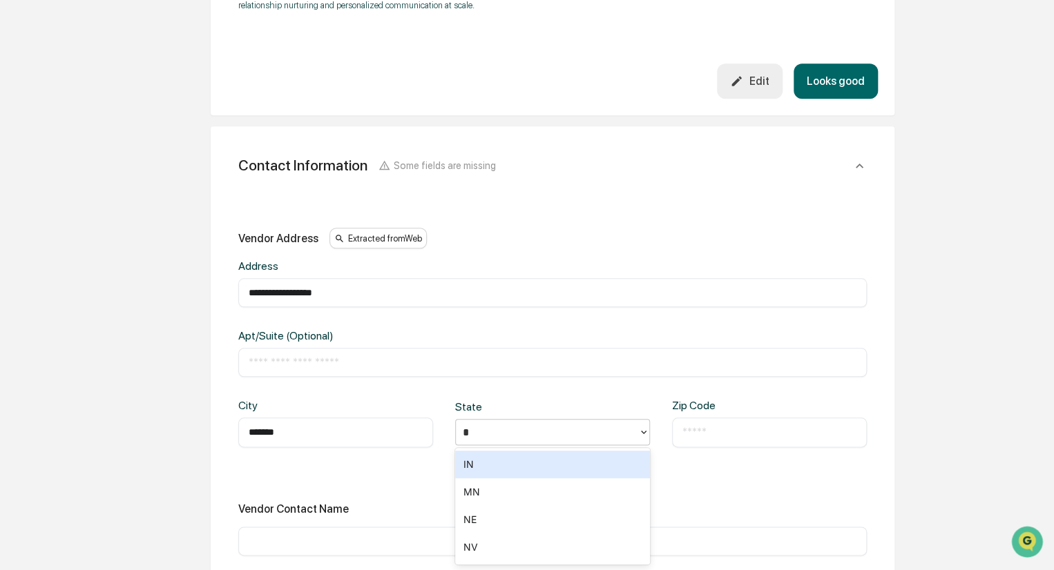
type input "**"
click at [691, 434] on input "text" at bounding box center [769, 432] width 174 height 14
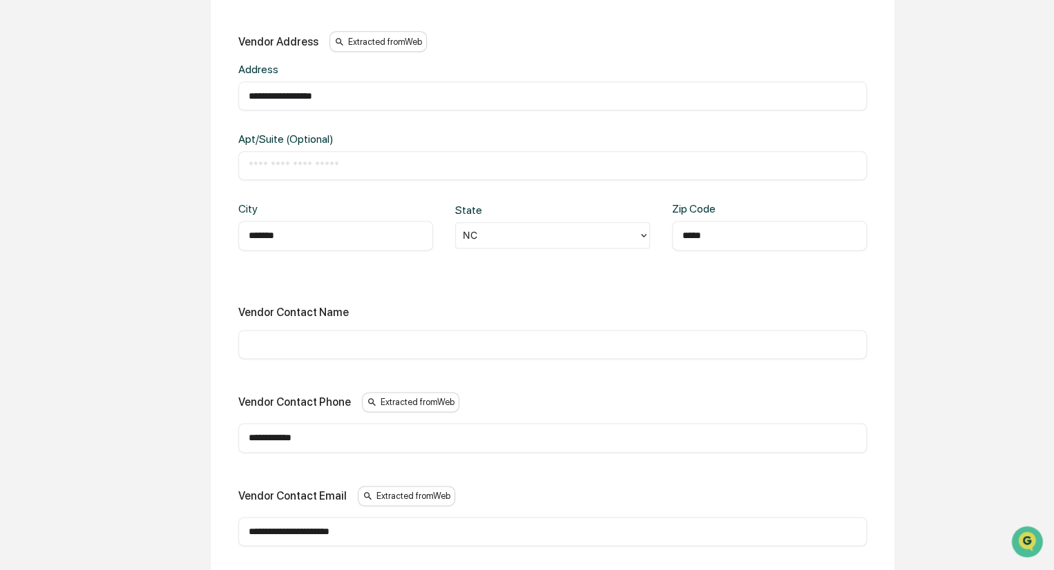
scroll to position [760, 0]
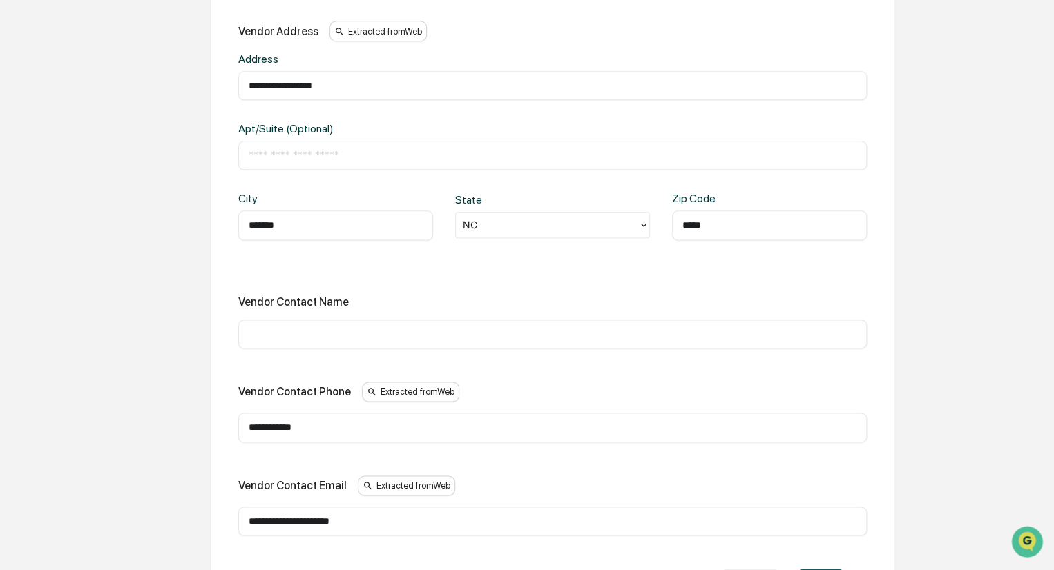
type input "*****"
click at [315, 327] on input "text" at bounding box center [553, 334] width 608 height 14
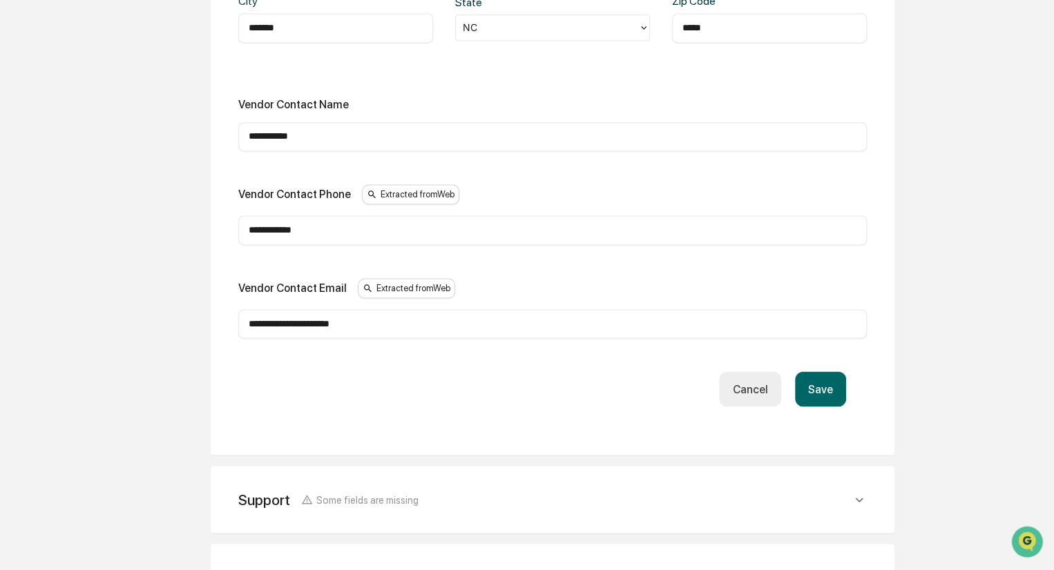
scroll to position [967, 0]
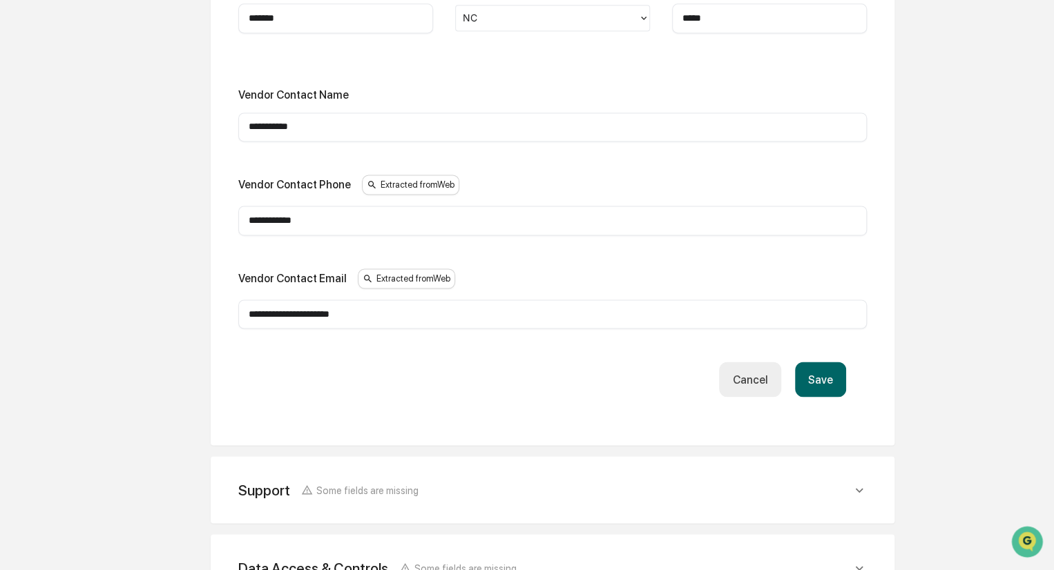
type input "**********"
click at [831, 374] on button "Save" at bounding box center [820, 379] width 51 height 35
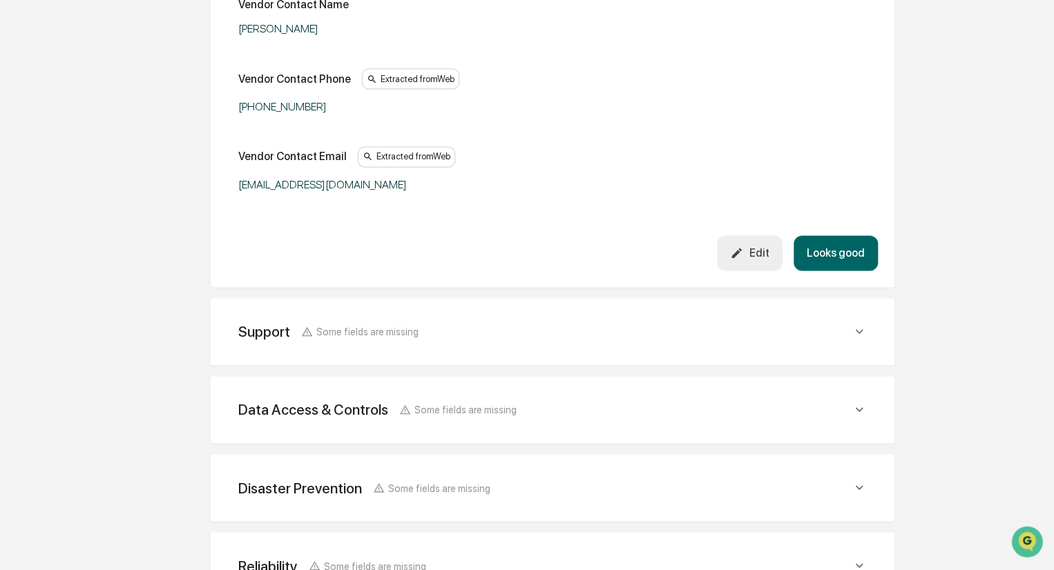
scroll to position [617, 0]
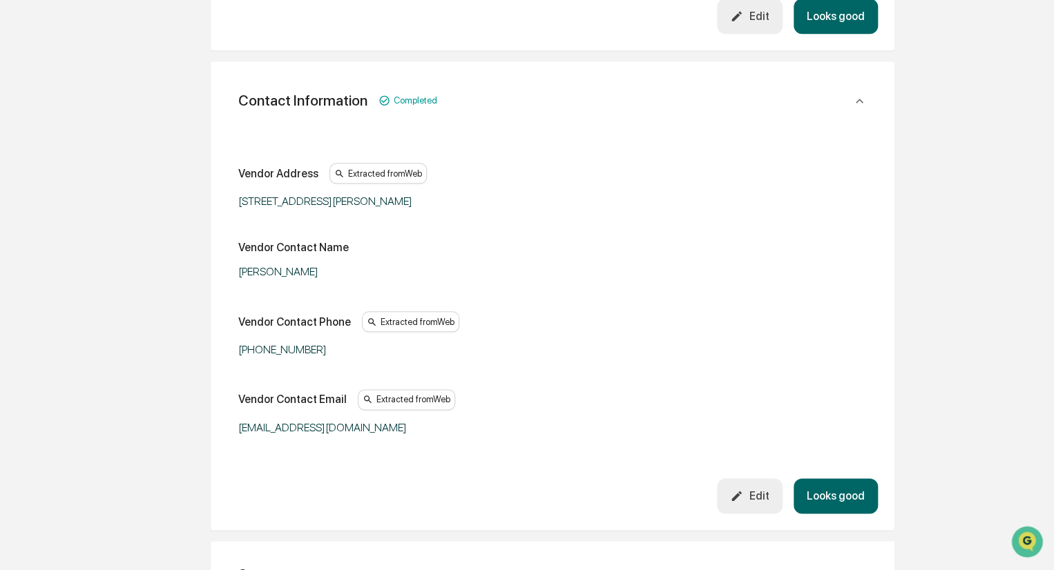
click at [820, 492] on button "Looks good" at bounding box center [835, 496] width 84 height 35
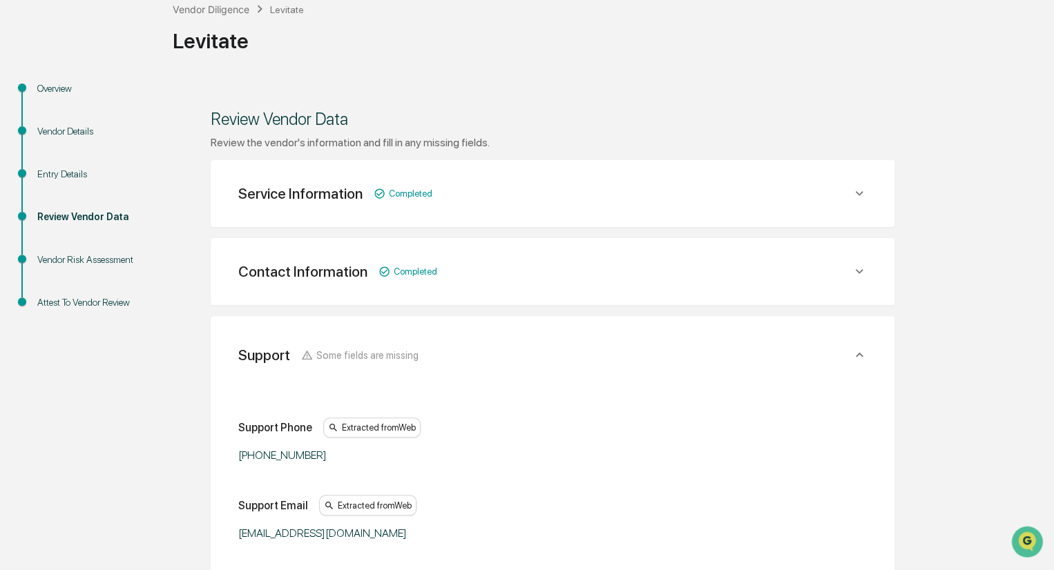
scroll to position [73, 0]
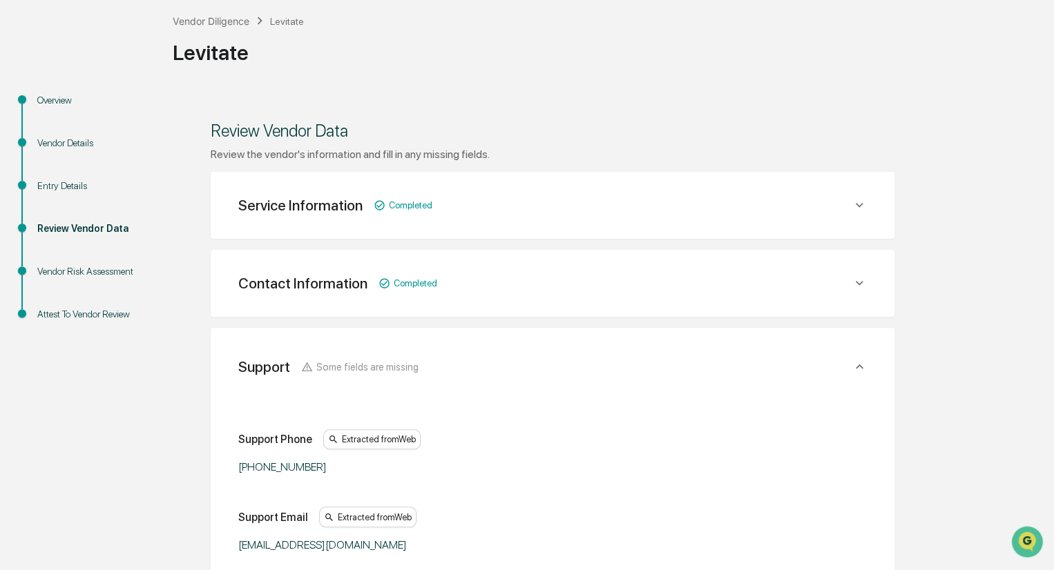
click at [622, 462] on div "888-253-7050" at bounding box center [552, 467] width 628 height 13
click at [852, 278] on icon at bounding box center [859, 283] width 15 height 15
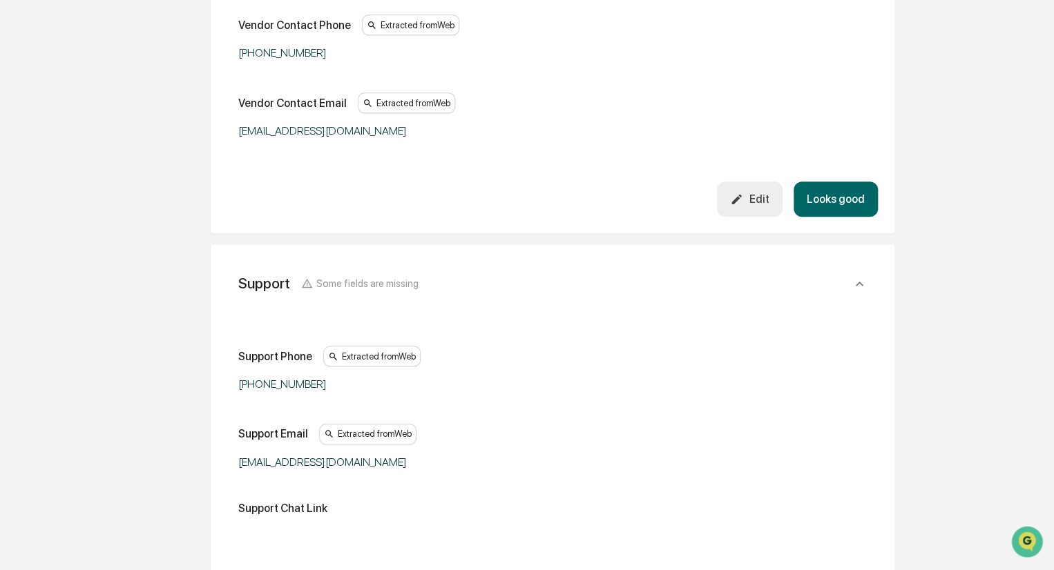
scroll to position [626, 0]
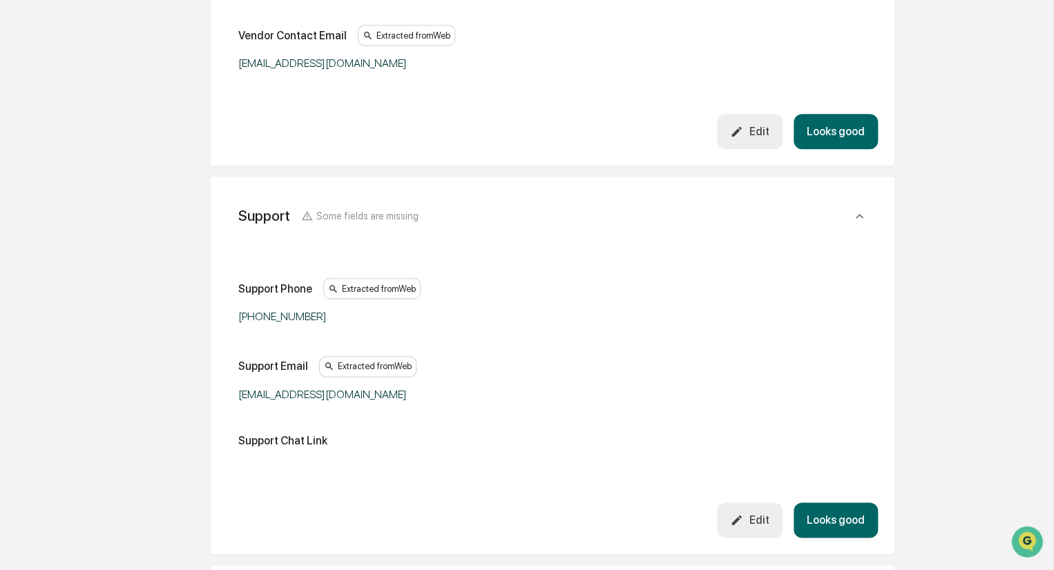
click at [820, 516] on button "Looks good" at bounding box center [835, 520] width 84 height 35
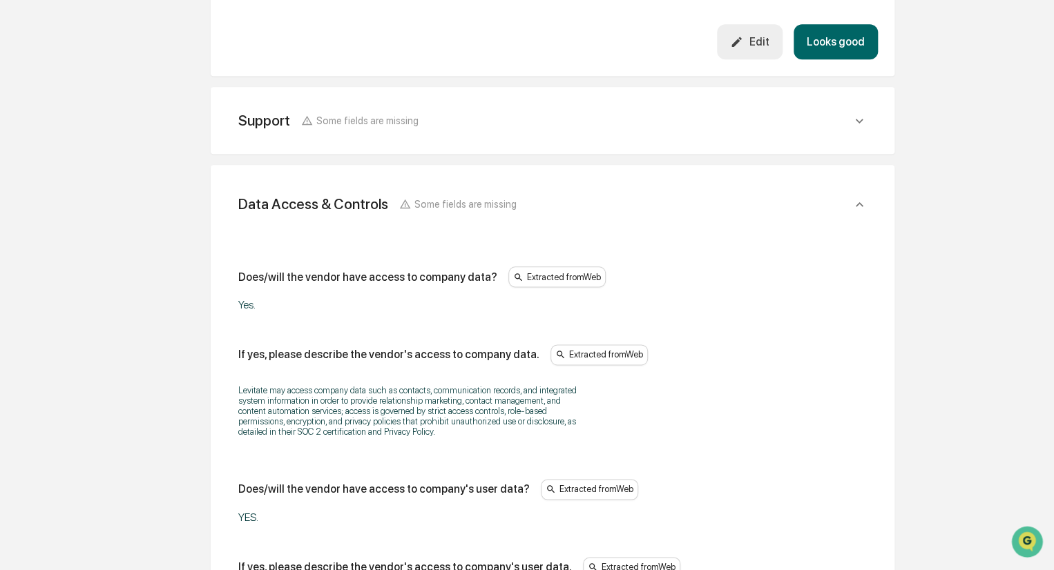
scroll to position [526, 0]
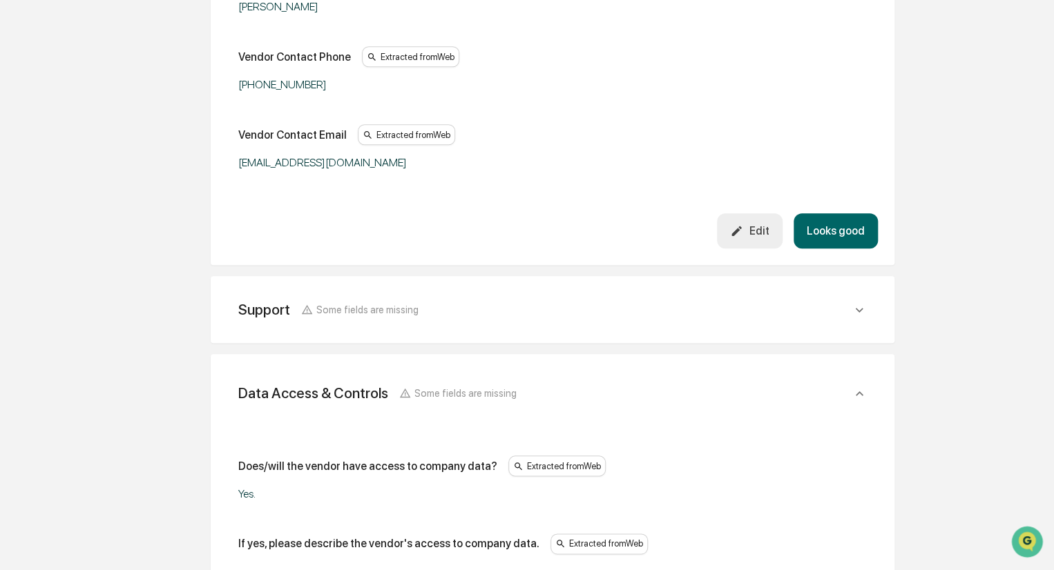
click at [844, 235] on button "Looks good" at bounding box center [835, 230] width 84 height 35
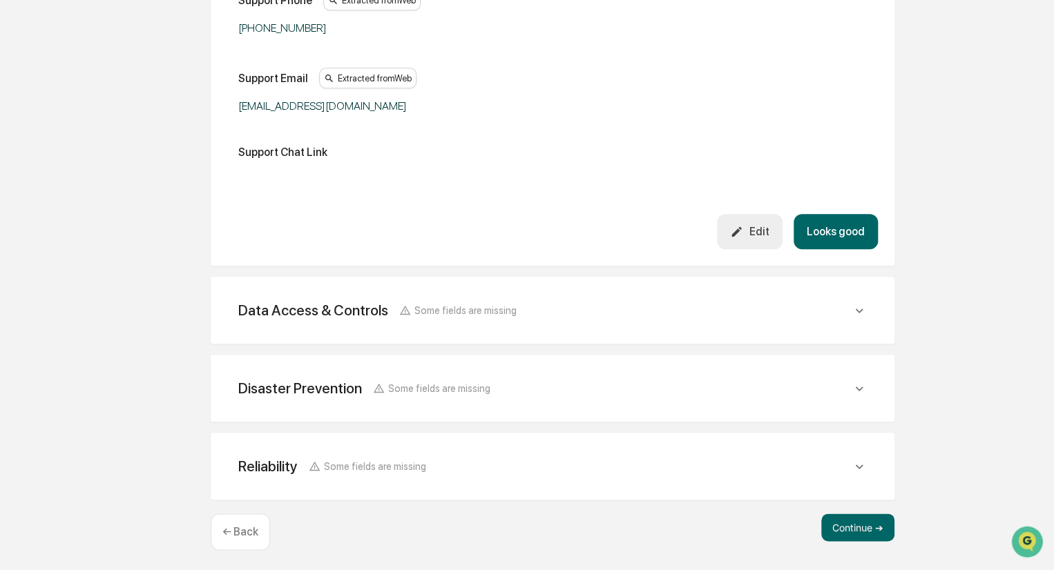
scroll to position [514, 0]
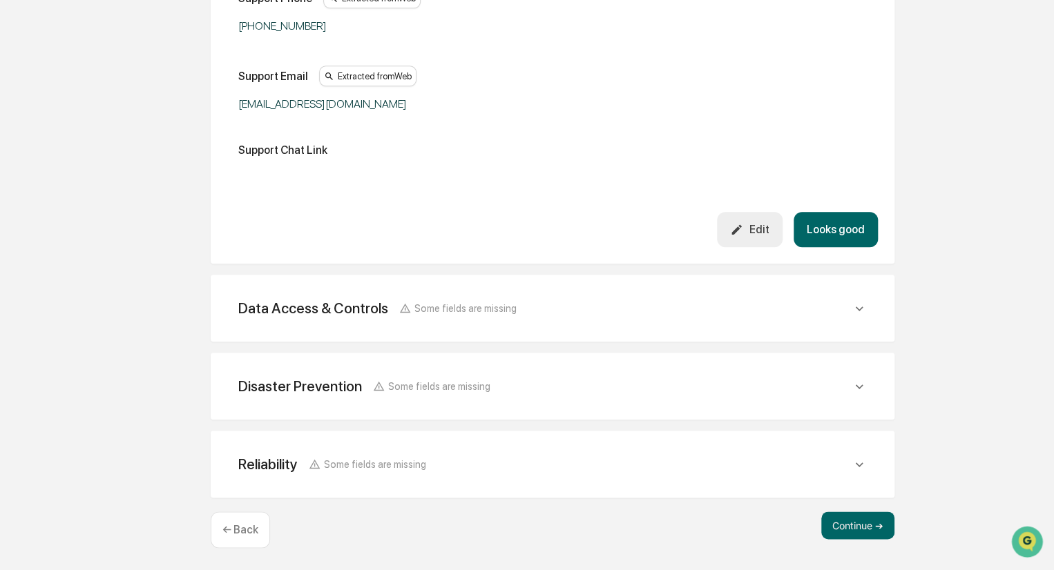
click at [859, 305] on icon at bounding box center [859, 308] width 15 height 15
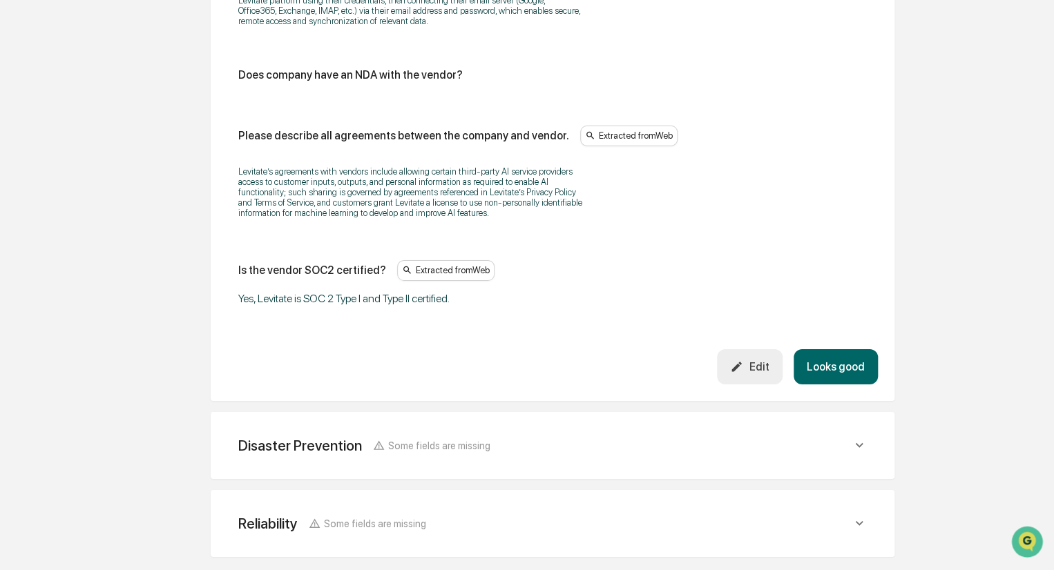
scroll to position [2180, 0]
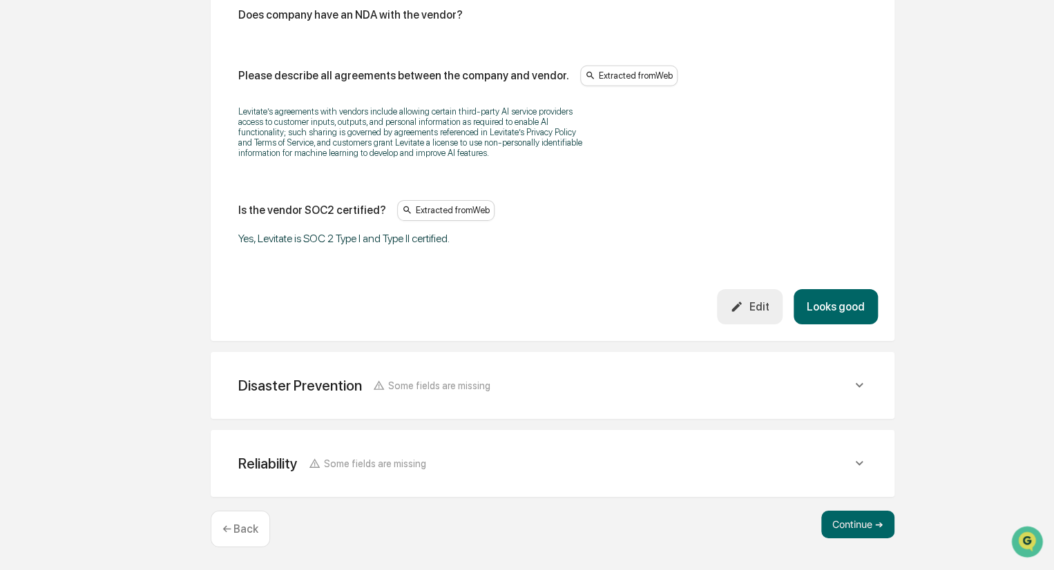
click at [760, 308] on div "Edit" at bounding box center [749, 306] width 39 height 13
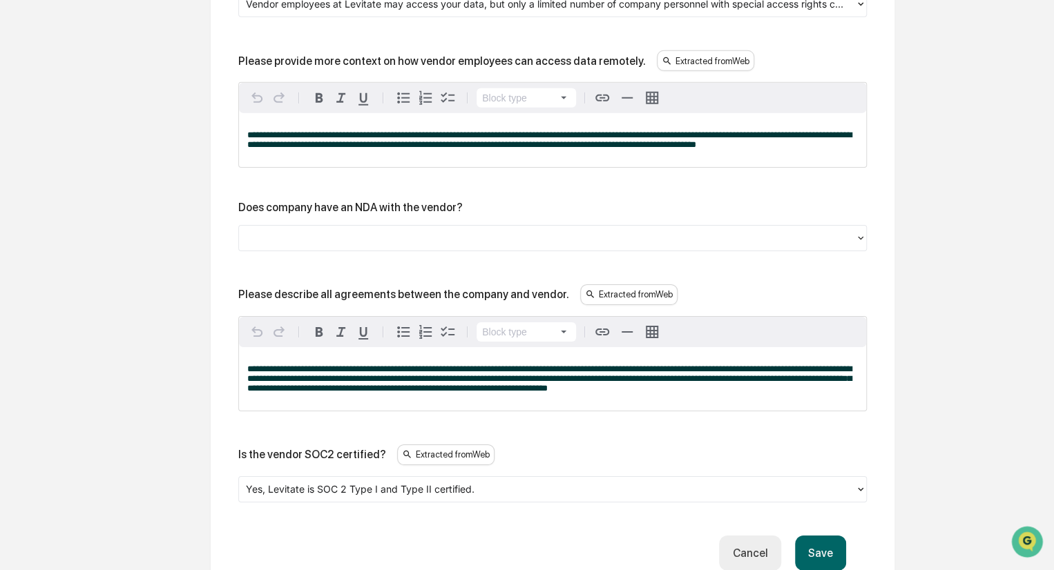
click at [381, 246] on div at bounding box center [547, 238] width 602 height 16
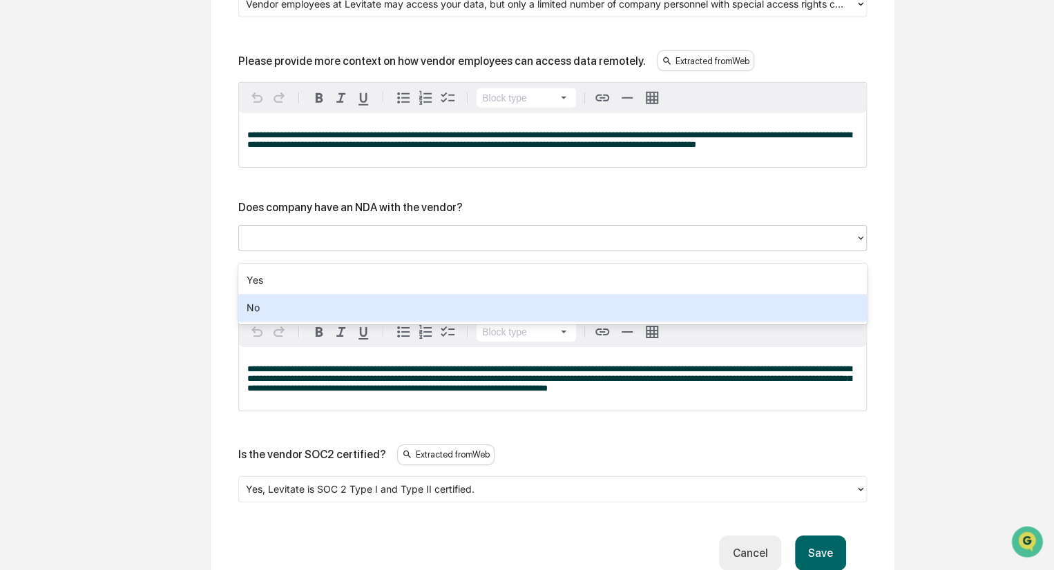
click at [356, 307] on div "No" at bounding box center [552, 308] width 628 height 28
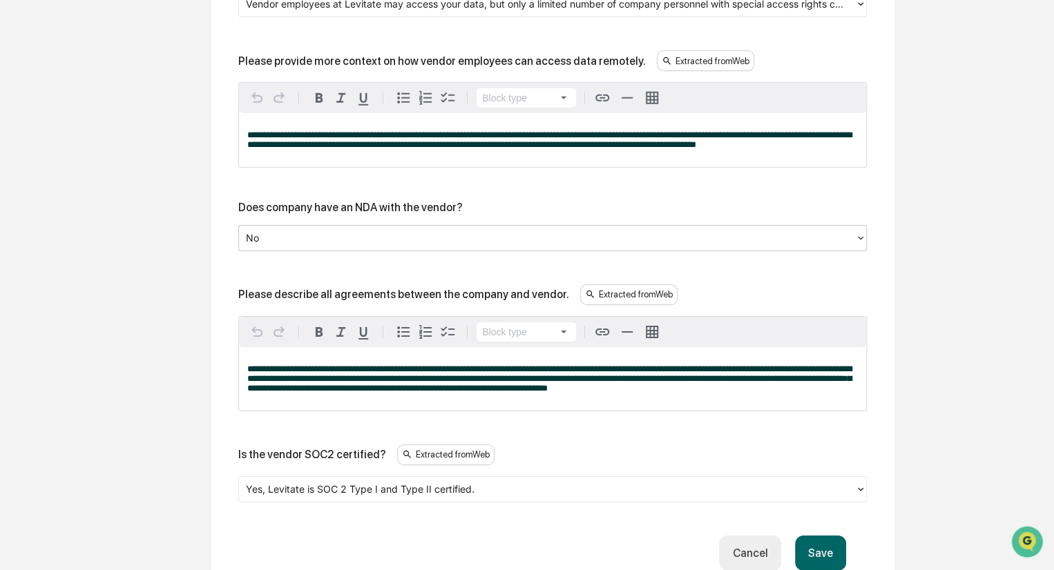
click at [817, 559] on button "Save" at bounding box center [820, 553] width 51 height 35
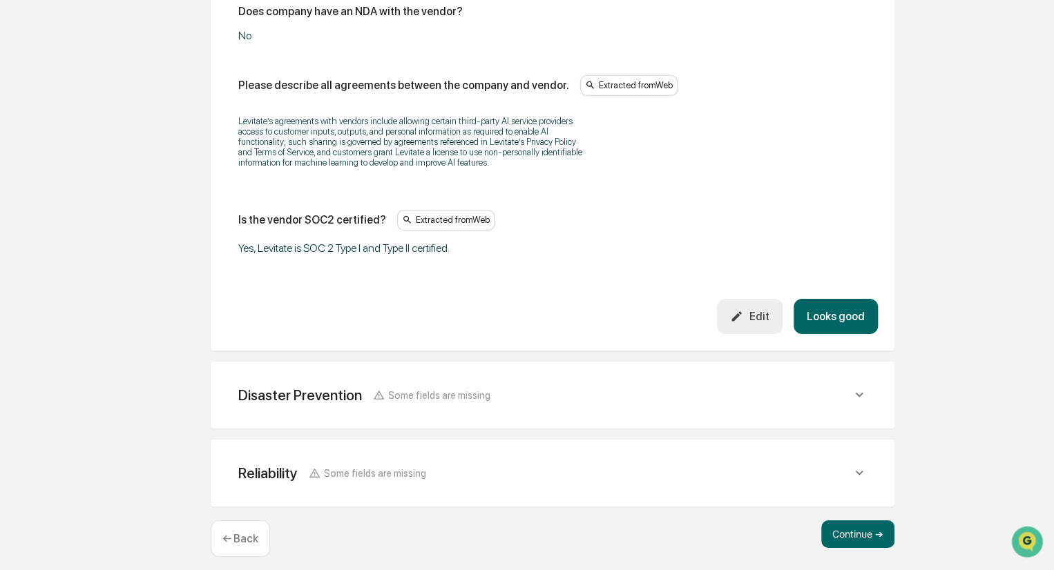
click at [829, 311] on button "Looks good" at bounding box center [835, 316] width 84 height 35
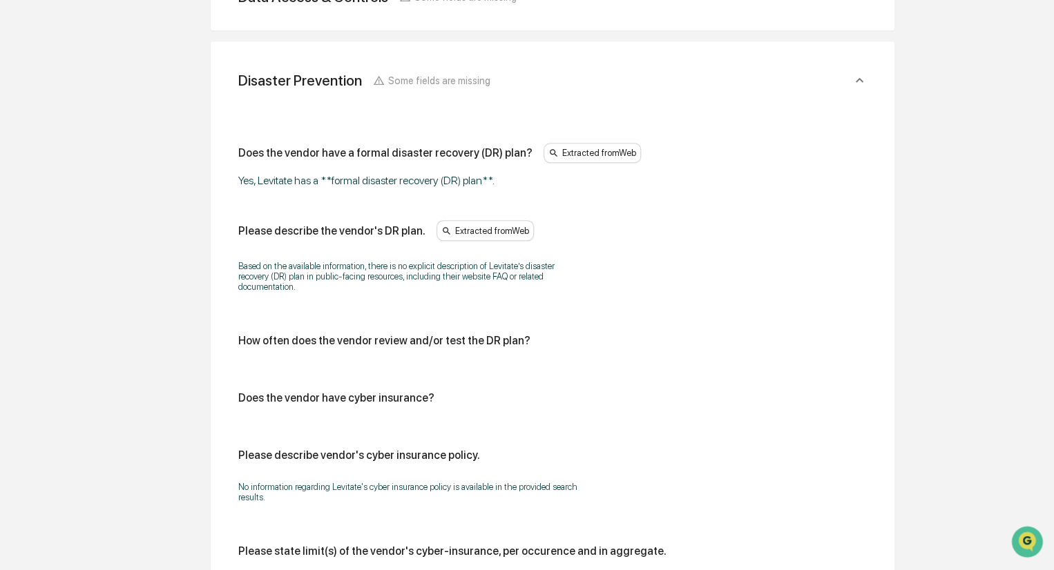
scroll to position [475, 0]
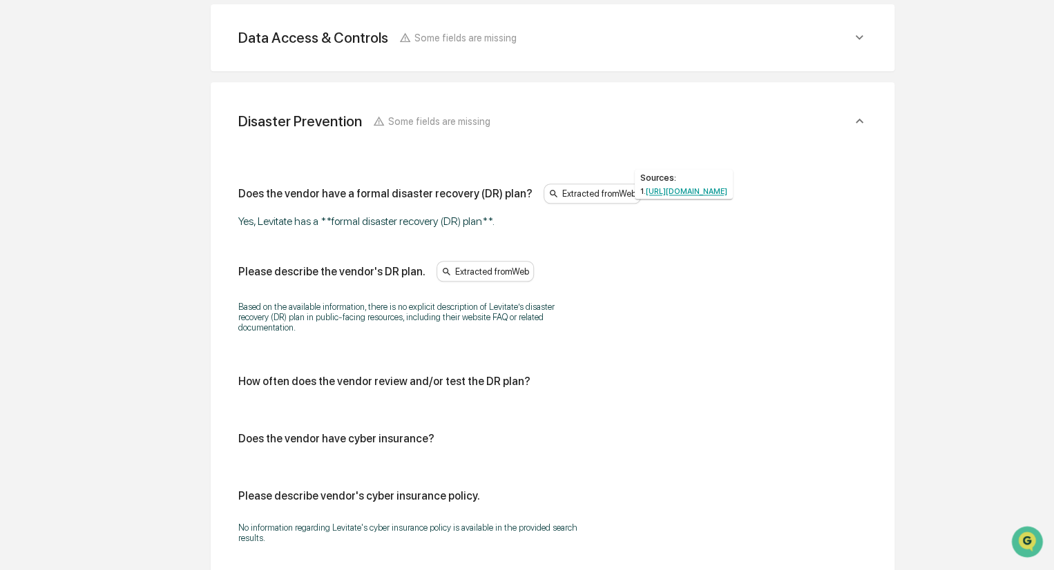
click at [579, 197] on div "Extracted from Web" at bounding box center [592, 194] width 97 height 21
click at [602, 189] on div "Extracted from Web" at bounding box center [592, 194] width 97 height 21
click at [696, 189] on link "https://www.prnewswire.com/news-releases/levitate-secures-soc-2-type-i-and-ii-c…" at bounding box center [686, 191] width 81 height 9
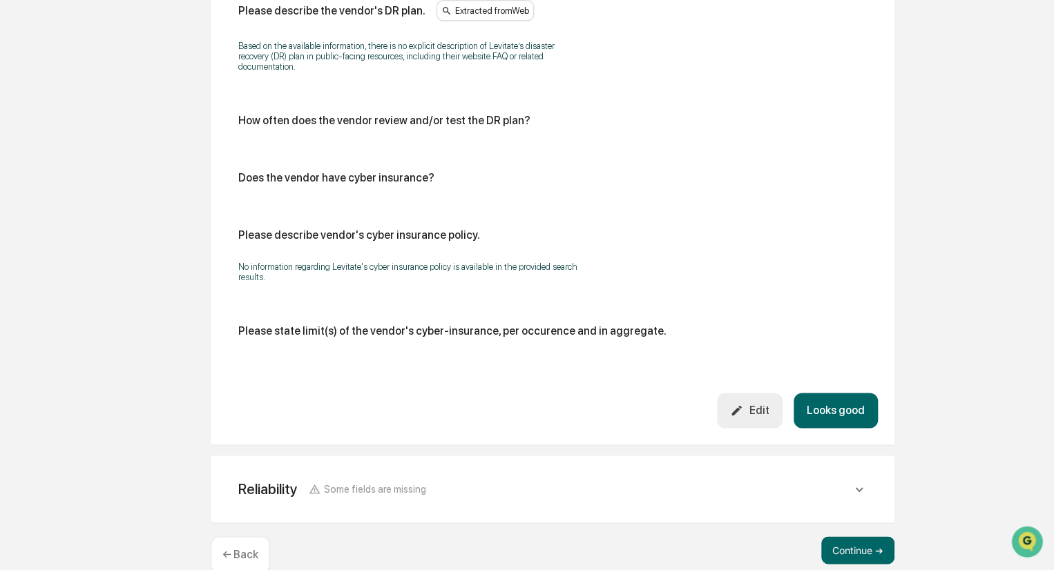
scroll to position [751, 0]
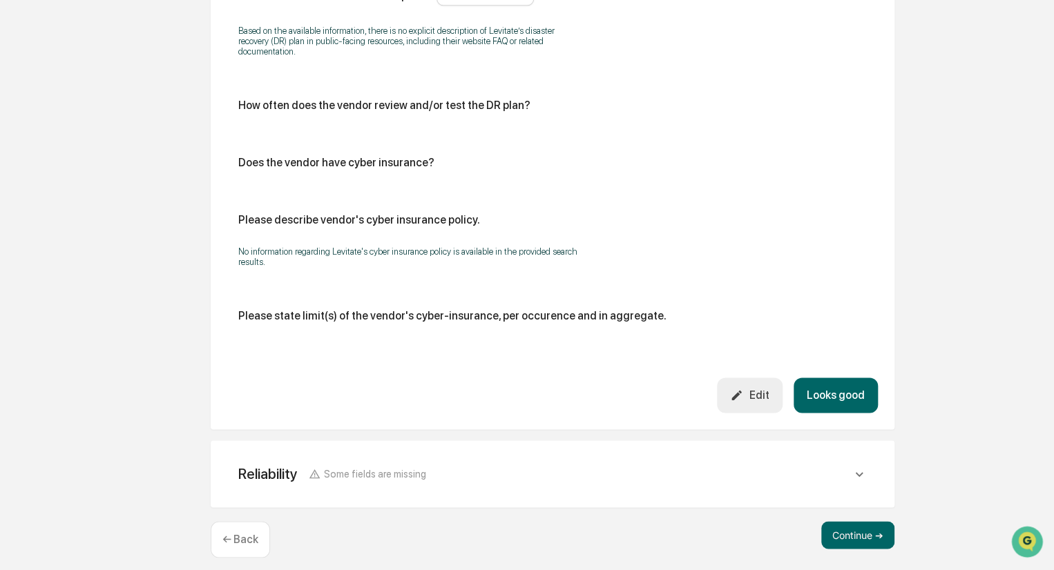
click at [834, 382] on button "Looks good" at bounding box center [835, 395] width 84 height 35
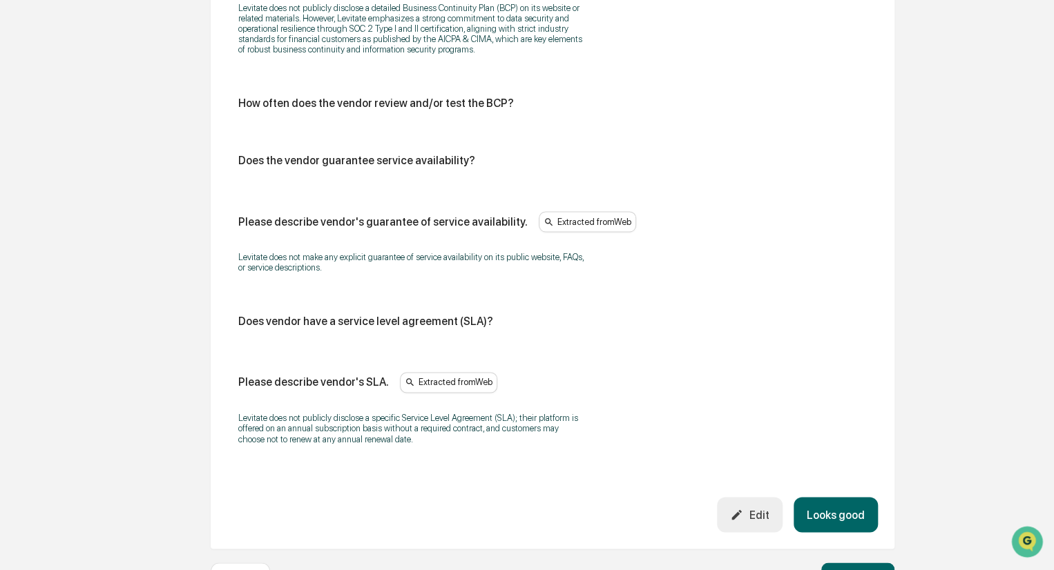
scroll to position [901, 0]
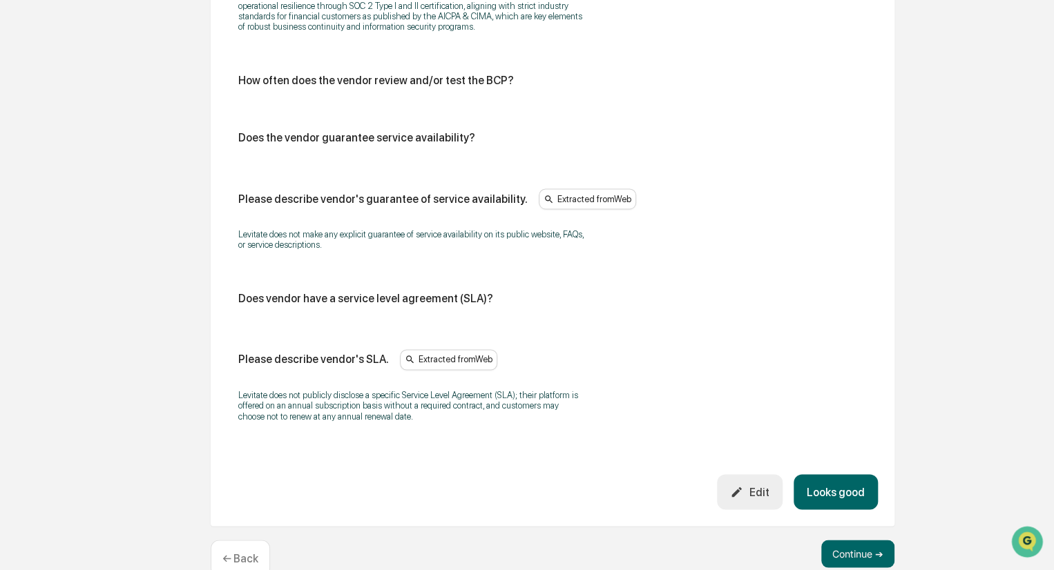
click at [464, 434] on div "Does the vendor has a formal business continuity plan (BCP)? Extracted from Web…" at bounding box center [552, 135] width 651 height 679
click at [840, 490] on button "Looks good" at bounding box center [835, 491] width 84 height 35
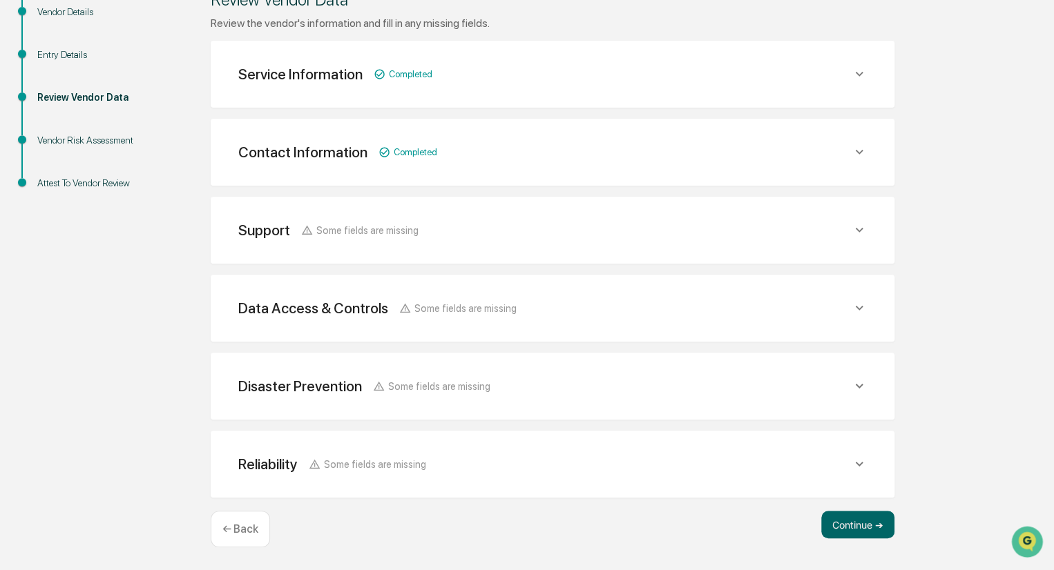
scroll to position [204, 0]
click at [858, 530] on button "Continue ➔" at bounding box center [857, 526] width 73 height 28
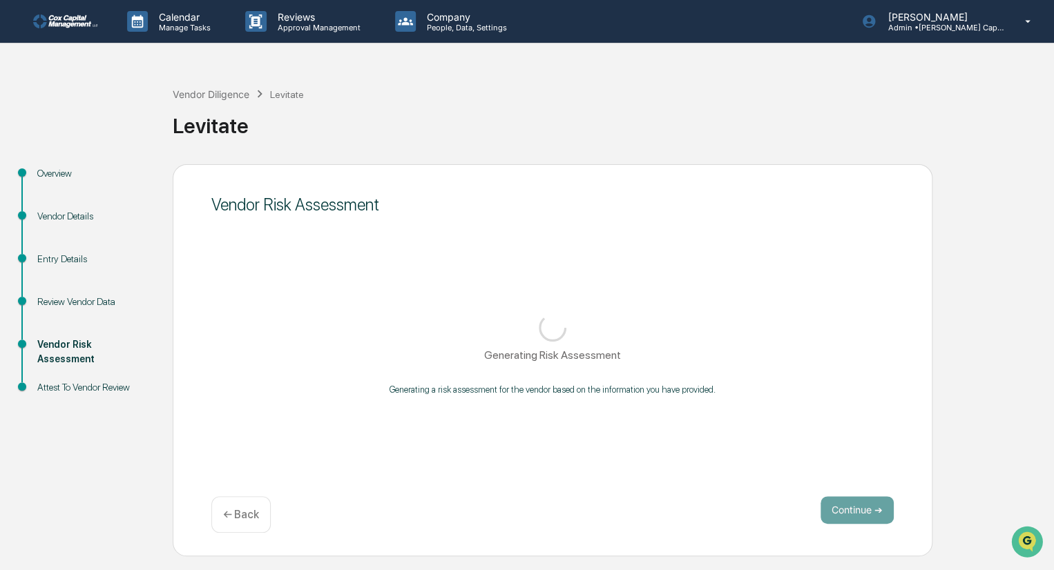
scroll to position [0, 0]
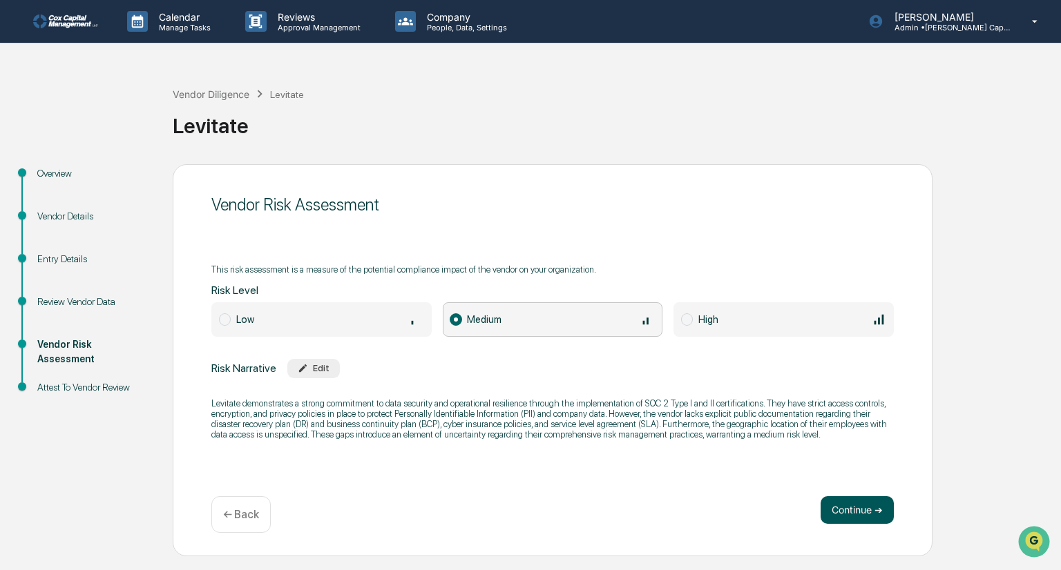
click at [859, 514] on button "Continue ➔" at bounding box center [856, 511] width 73 height 28
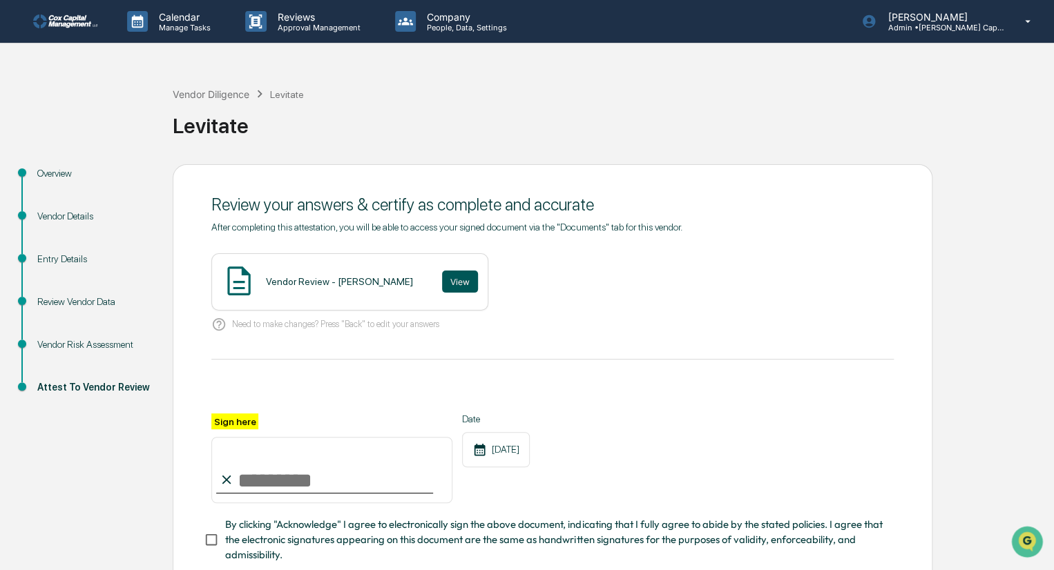
click at [442, 280] on button "View" at bounding box center [460, 282] width 36 height 22
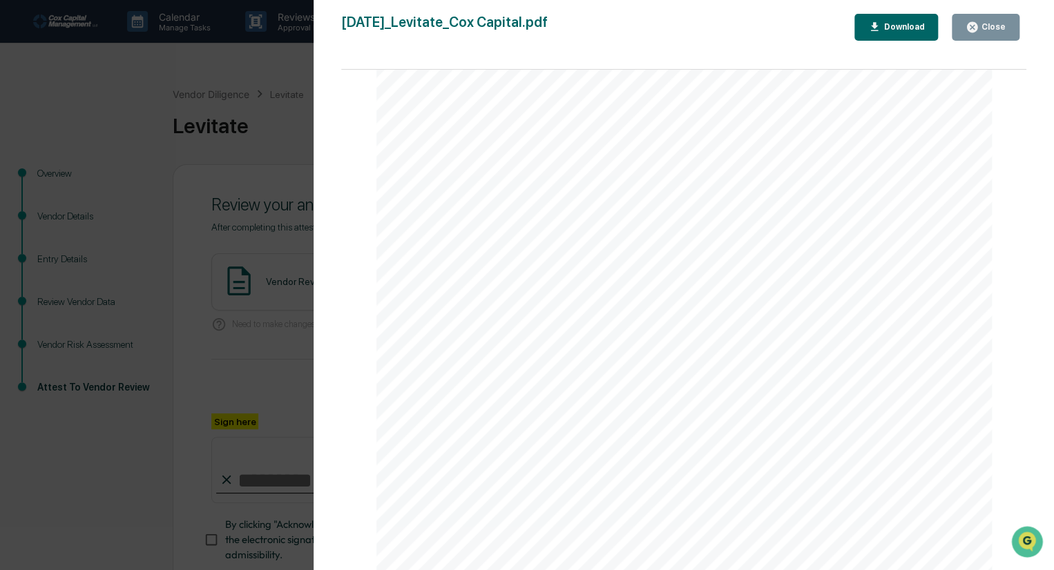
scroll to position [207, 0]
